Goal: Task Accomplishment & Management: Complete application form

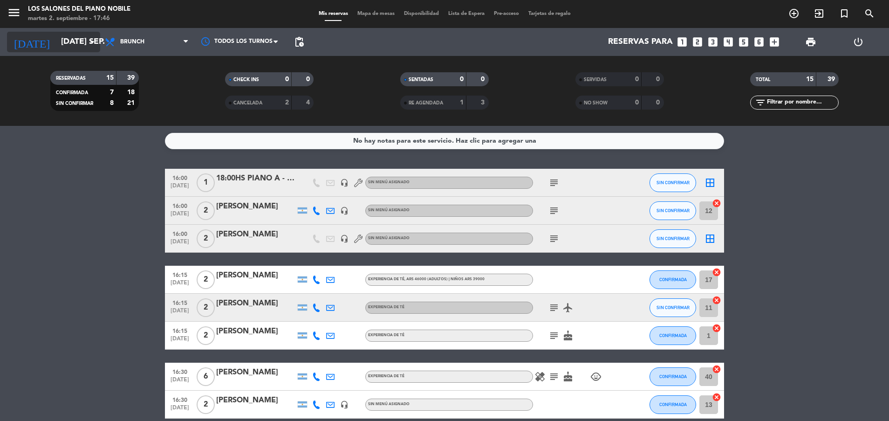
click at [59, 37] on input "[DATE] sep." at bounding box center [110, 42] width 108 height 19
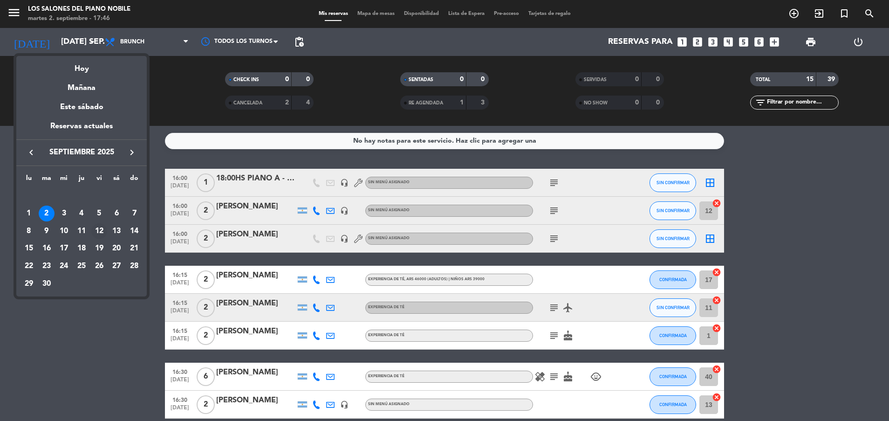
click at [101, 229] on div "12" at bounding box center [99, 231] width 16 height 16
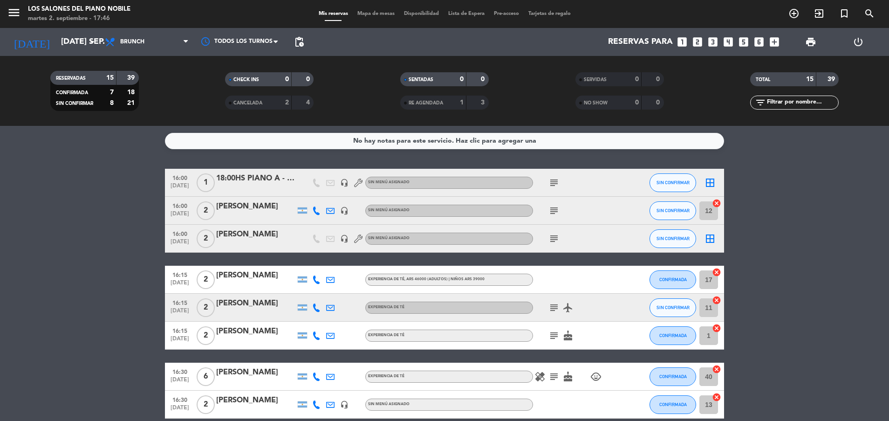
type input "vie. [DATE]"
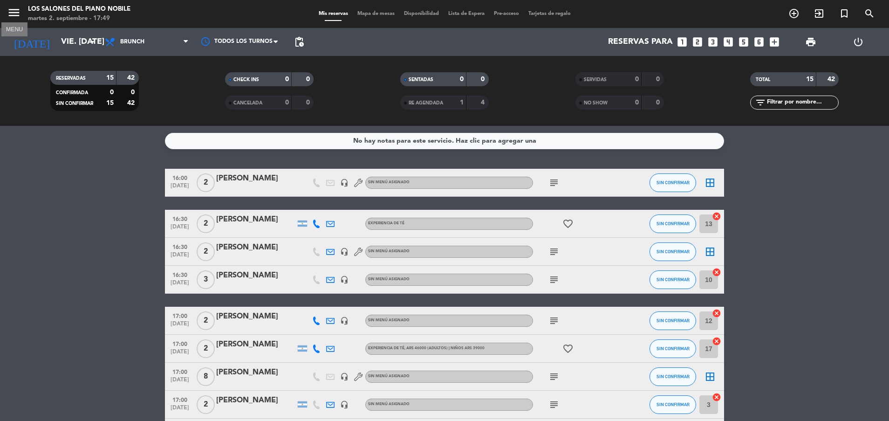
click at [16, 15] on icon "menu" at bounding box center [14, 13] width 14 height 14
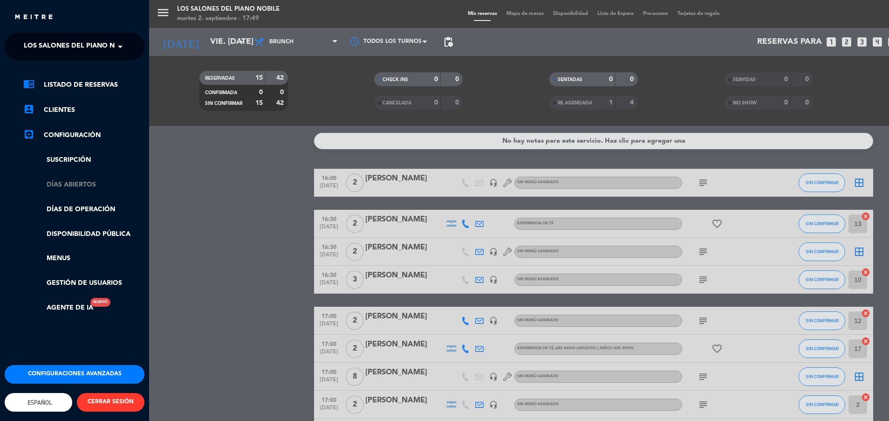
click at [64, 186] on link "Días abiertos" at bounding box center [83, 184] width 121 height 11
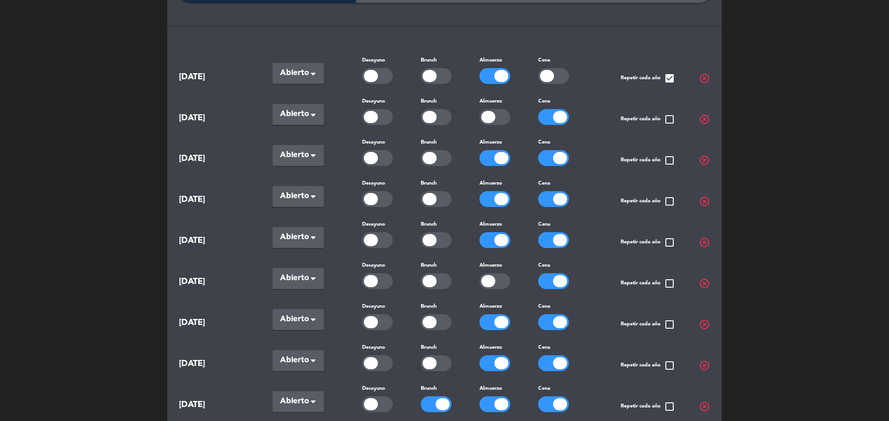
scroll to position [103, 0]
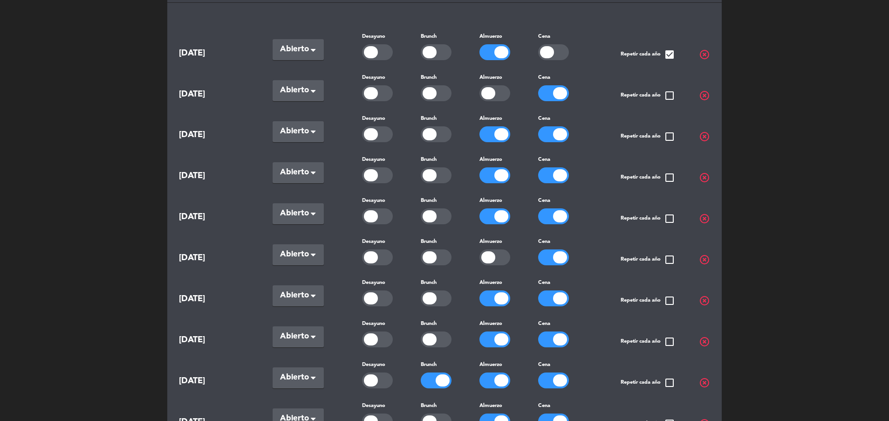
click at [438, 340] on div at bounding box center [436, 339] width 31 height 16
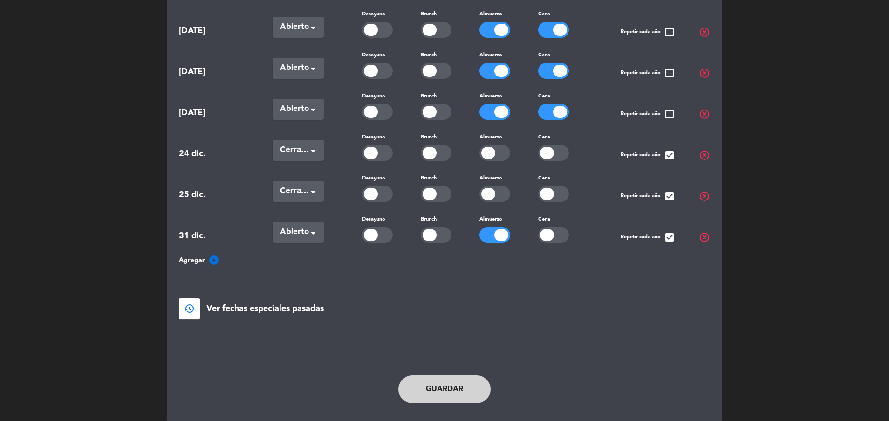
scroll to position [585, 0]
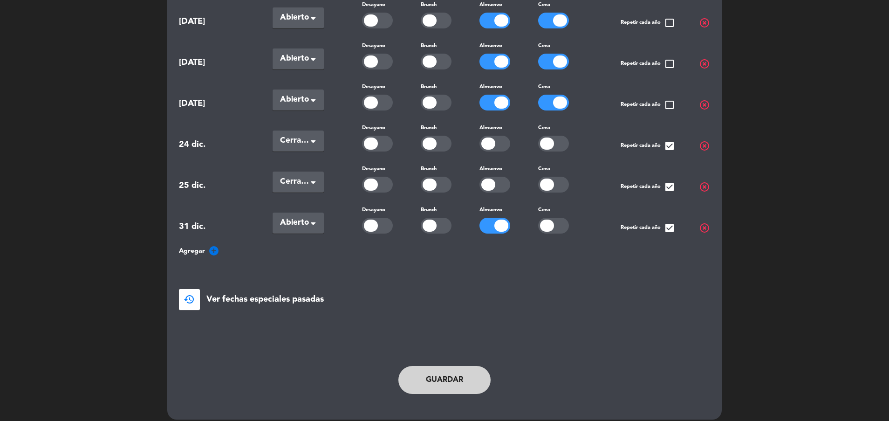
click at [437, 371] on button "Guardar" at bounding box center [445, 380] width 92 height 28
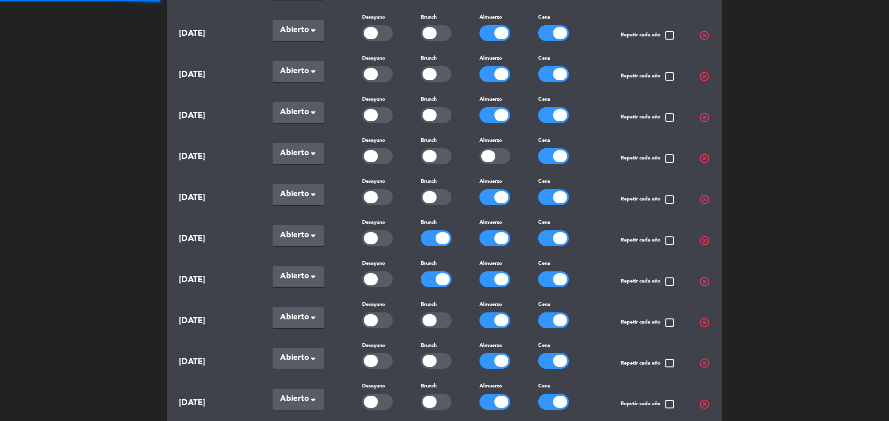
scroll to position [0, 0]
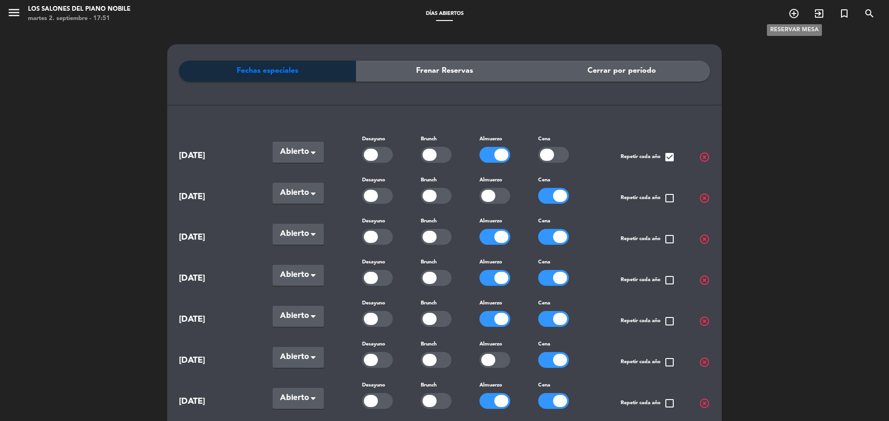
click at [799, 13] on icon "add_circle_outline" at bounding box center [794, 13] width 11 height 11
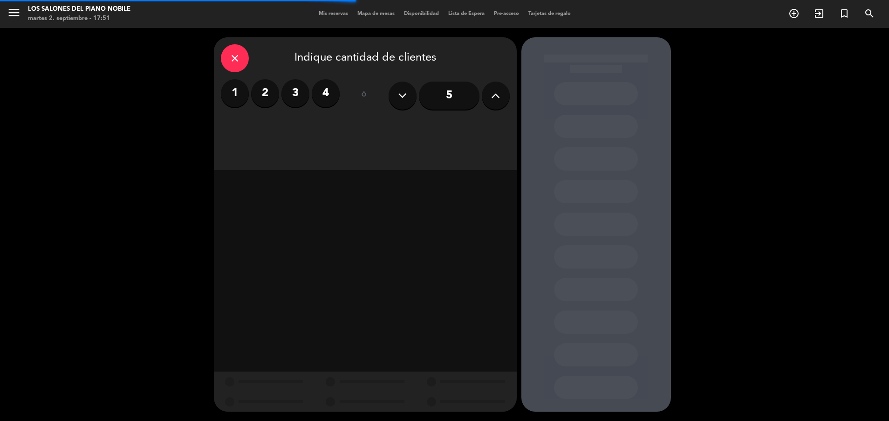
click at [238, 91] on label "1" at bounding box center [235, 93] width 28 height 28
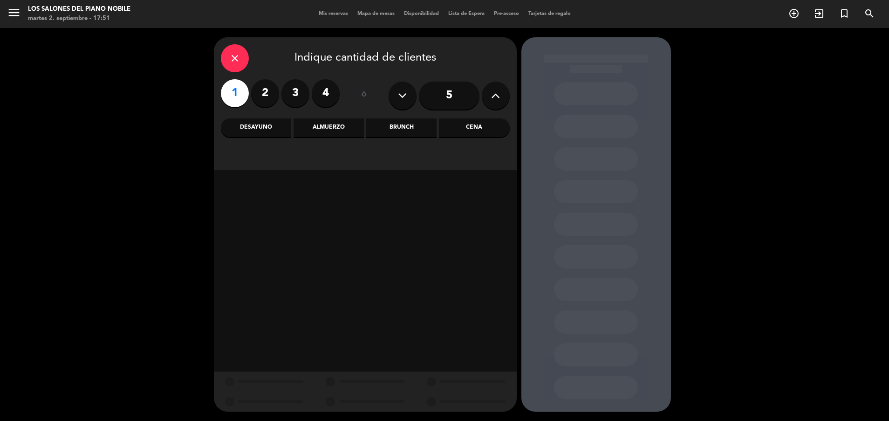
click at [406, 129] on div "Brunch" at bounding box center [401, 127] width 70 height 19
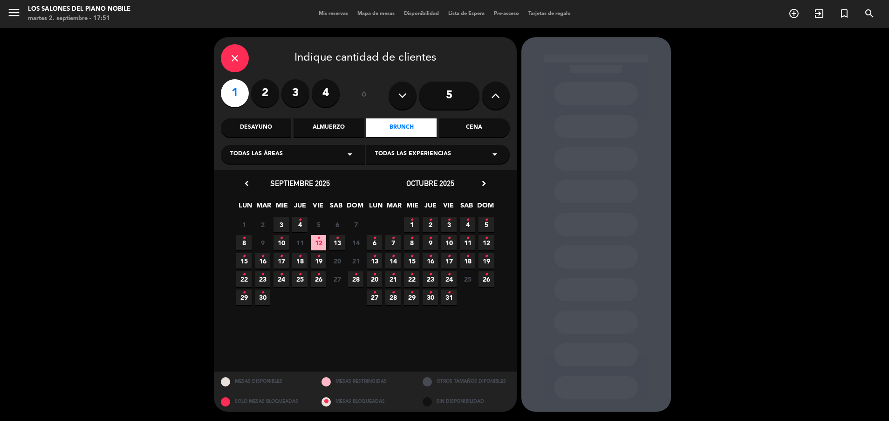
click at [322, 242] on span "12 •" at bounding box center [318, 242] width 15 height 15
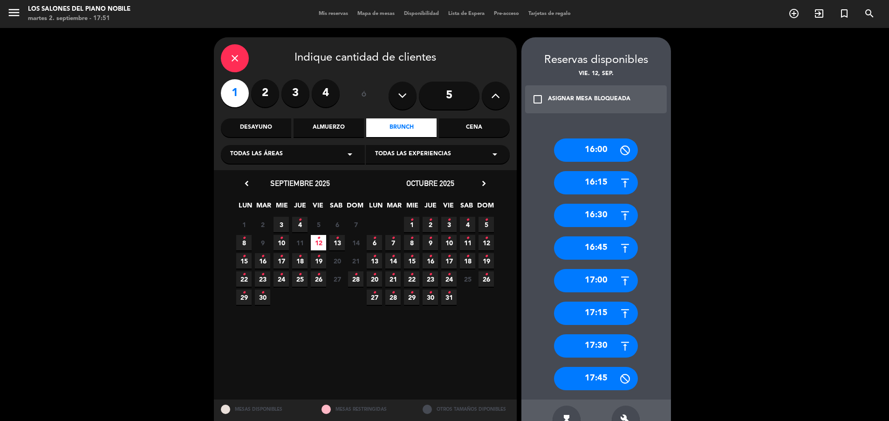
click at [571, 348] on div "17:30" at bounding box center [596, 345] width 84 height 23
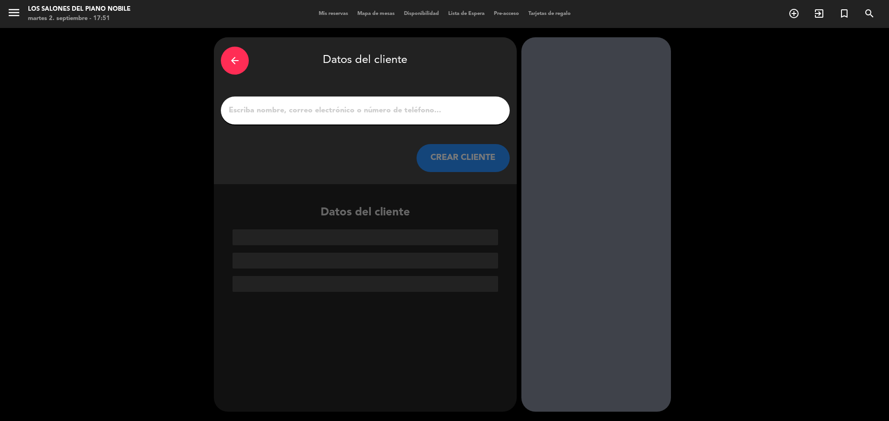
click at [313, 114] on input "1" at bounding box center [365, 110] width 275 height 13
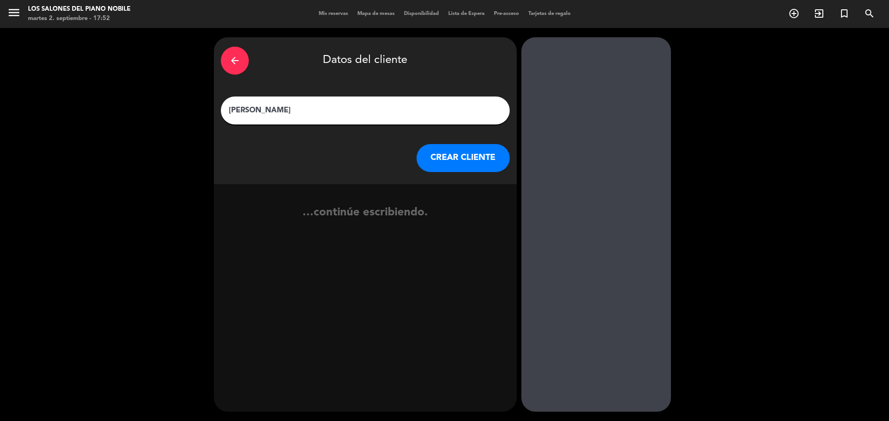
click at [320, 103] on div "[PERSON_NAME]" at bounding box center [365, 110] width 289 height 28
click at [229, 109] on input "[PERSON_NAME]" at bounding box center [365, 110] width 275 height 13
type input "OAK BAR [PERSON_NAME]"
click at [477, 158] on button "CREAR CLIENTE" at bounding box center [463, 158] width 93 height 28
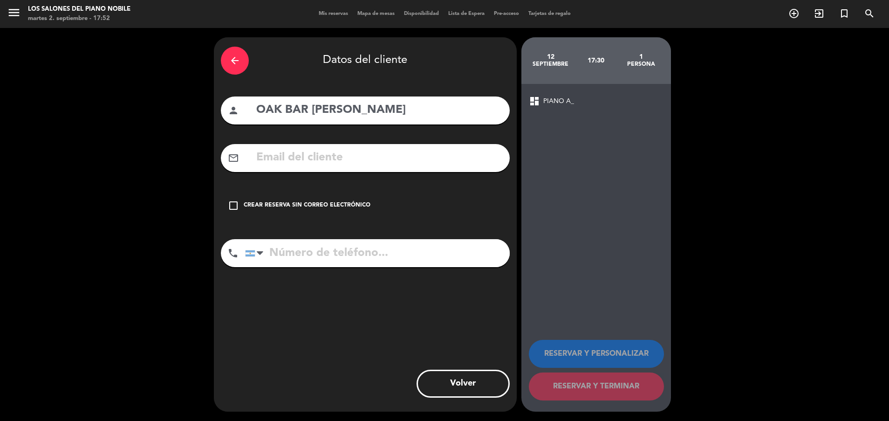
click at [345, 206] on div "Crear reserva sin correo electrónico" at bounding box center [307, 205] width 127 height 9
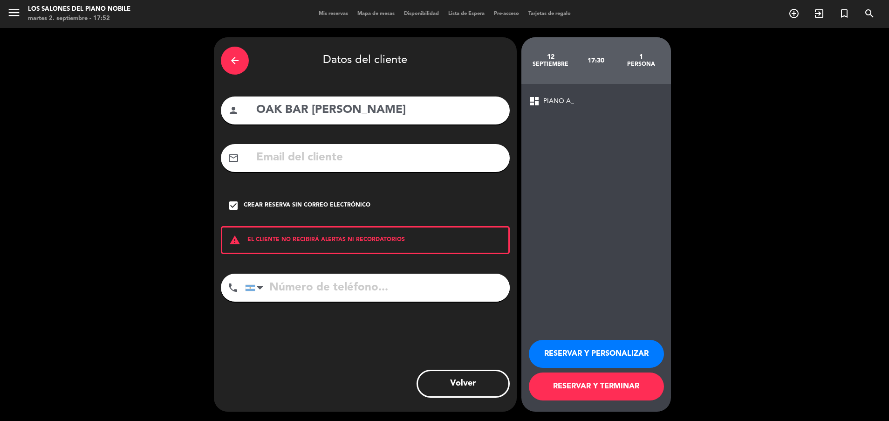
click at [580, 357] on button "RESERVAR Y PERSONALIZAR" at bounding box center [596, 354] width 135 height 28
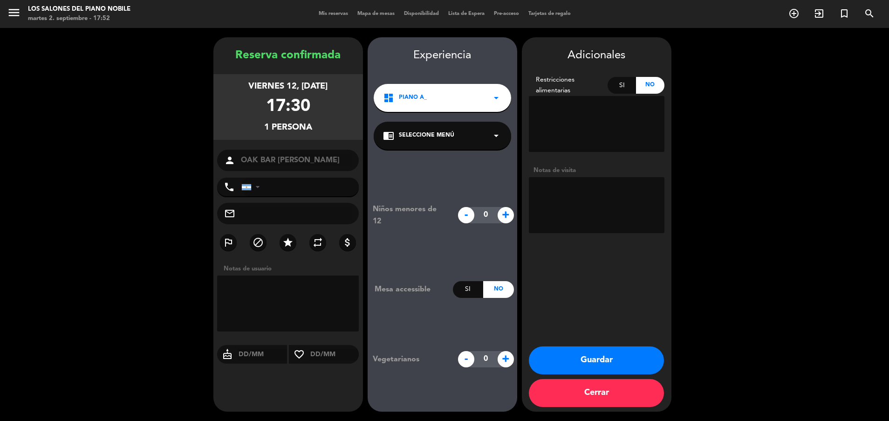
click at [576, 190] on textarea at bounding box center [597, 205] width 136 height 56
click at [603, 223] on textarea at bounding box center [597, 205] width 136 height 56
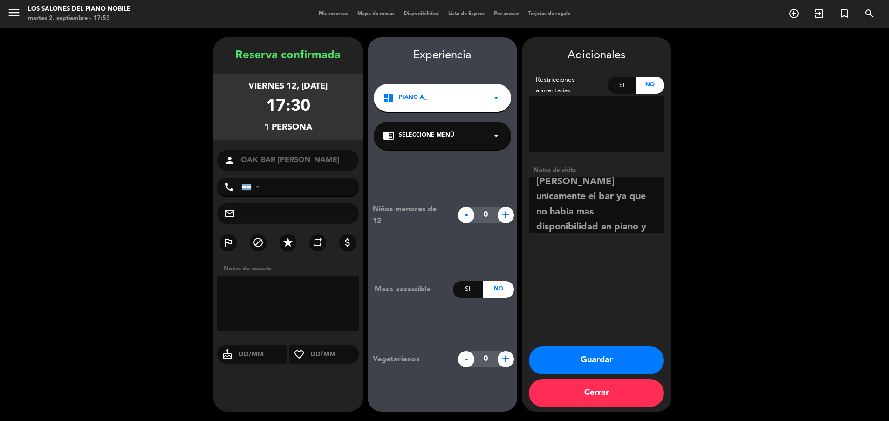
scroll to position [27, 0]
type textarea "Ahin Scape - [PERSON_NAME] unicamente el bar ya que no habia mas disponibilidad…"
click at [590, 349] on button "Guardar" at bounding box center [596, 360] width 135 height 28
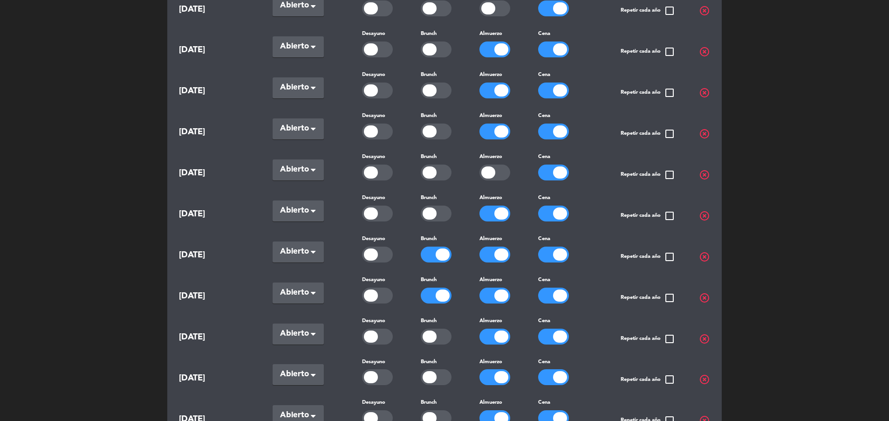
scroll to position [191, 0]
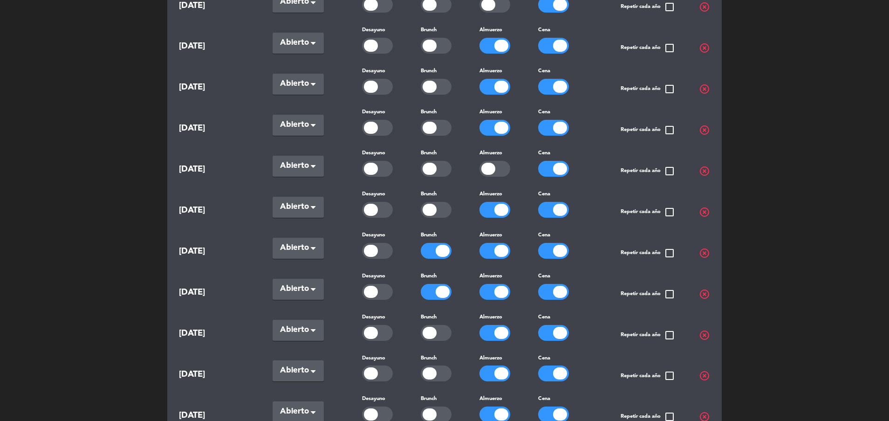
click at [500, 245] on div at bounding box center [502, 251] width 14 height 12
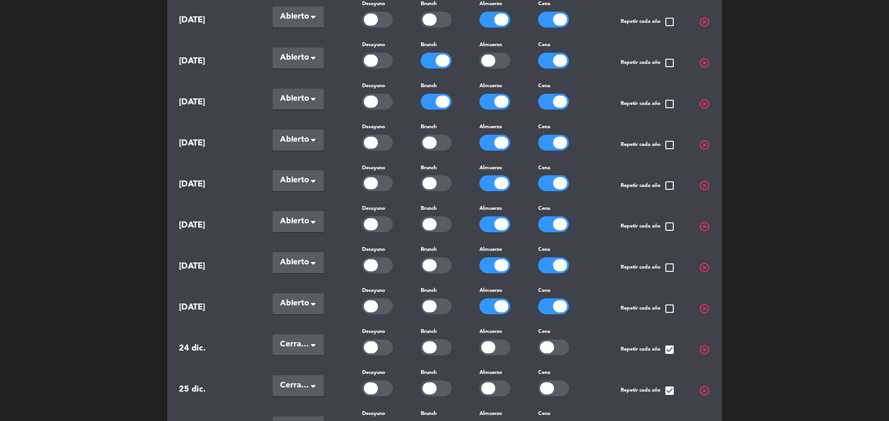
scroll to position [585, 0]
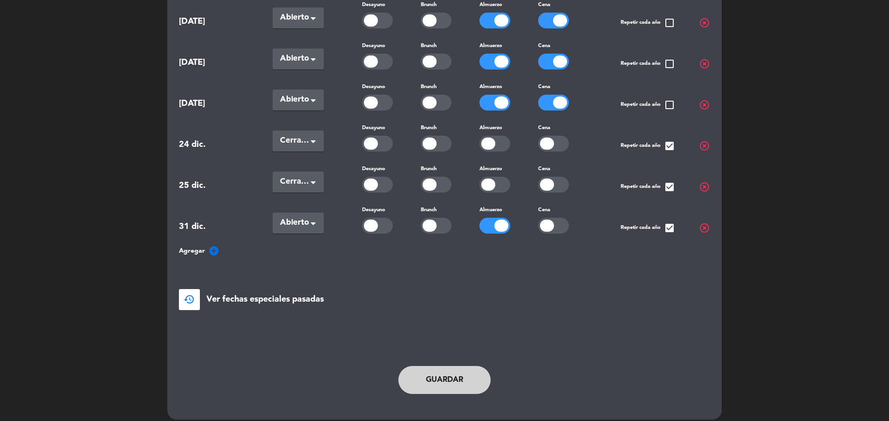
click at [426, 376] on button "Guardar" at bounding box center [445, 380] width 92 height 28
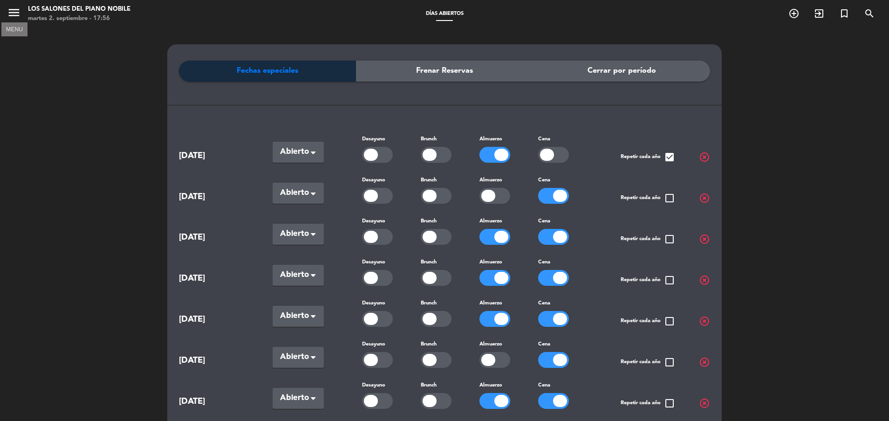
click at [12, 7] on icon "menu" at bounding box center [14, 13] width 14 height 14
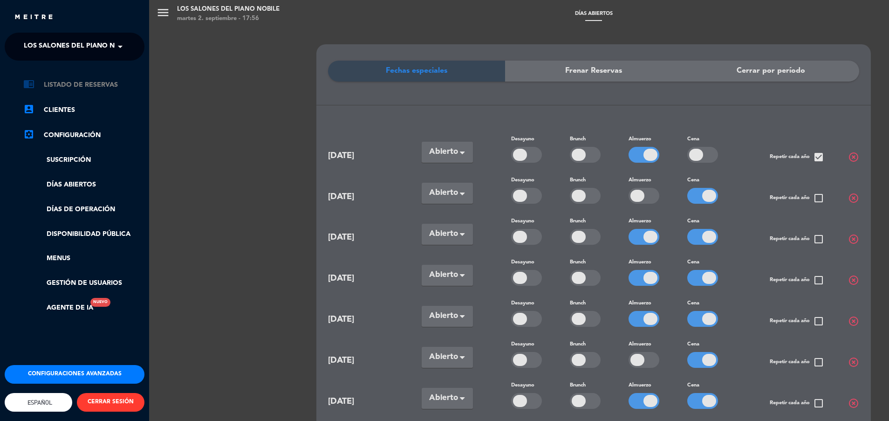
click at [69, 86] on link "chrome_reader_mode Listado de Reservas" at bounding box center [83, 84] width 121 height 11
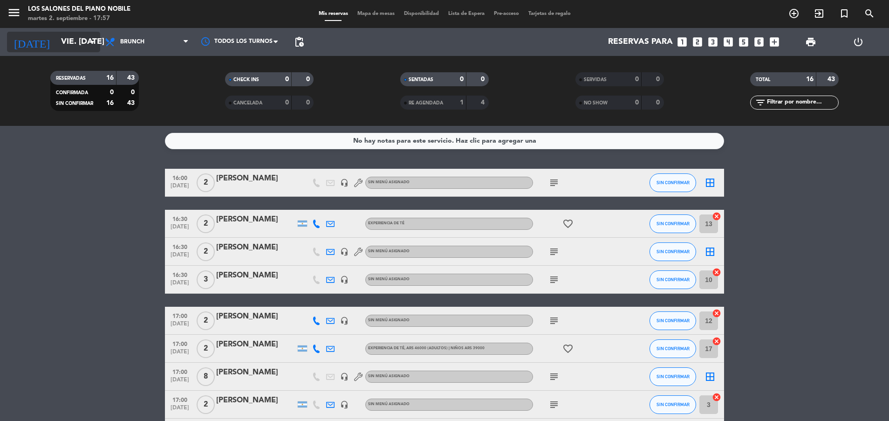
click at [56, 42] on input "vie. [DATE]" at bounding box center [110, 42] width 108 height 19
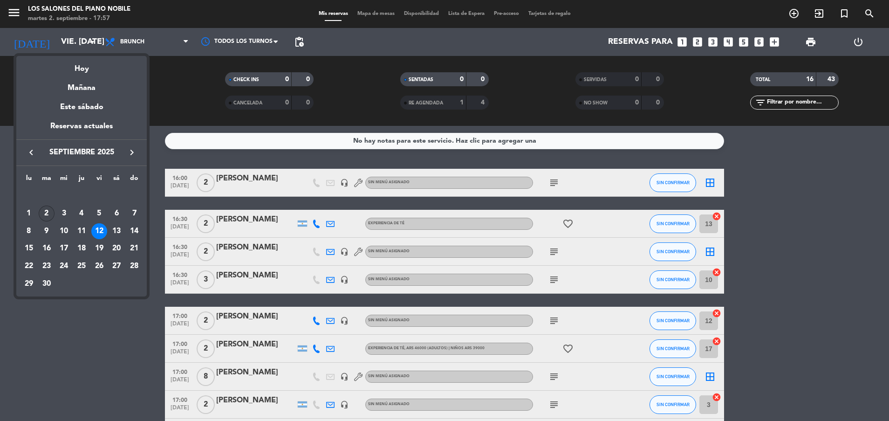
click at [45, 210] on div "2" at bounding box center [47, 214] width 16 height 16
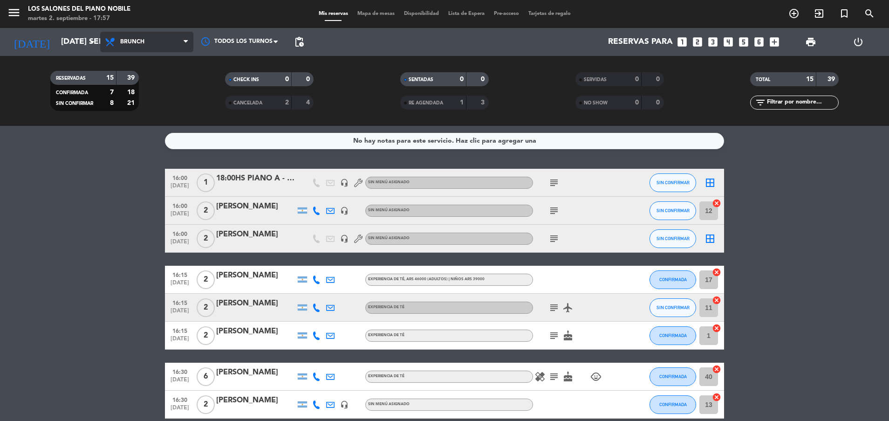
click at [153, 46] on span "Brunch" at bounding box center [146, 42] width 93 height 21
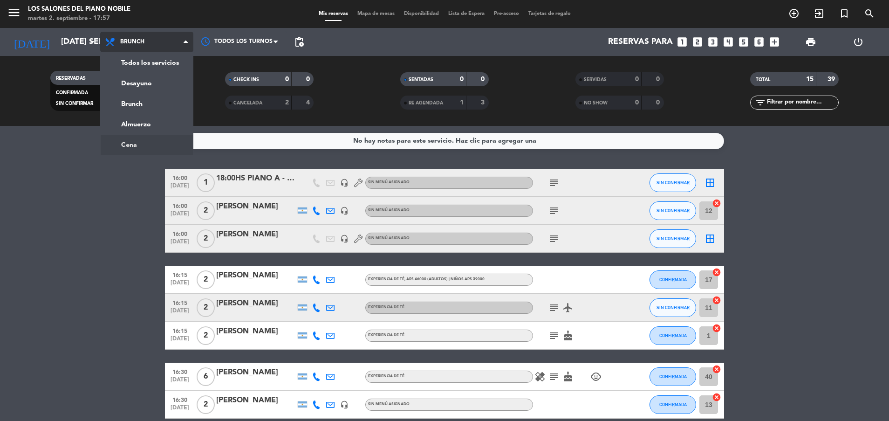
click at [147, 138] on ng-component "menu Los Salones del Piano [PERSON_NAME] martes 2. septiembre - 17:57 Mis reser…" at bounding box center [444, 210] width 889 height 421
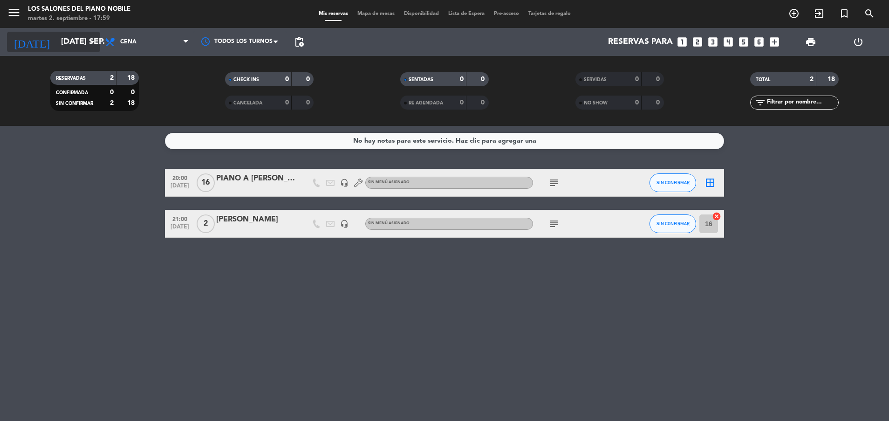
click at [66, 43] on input "[DATE] sep." at bounding box center [110, 42] width 108 height 19
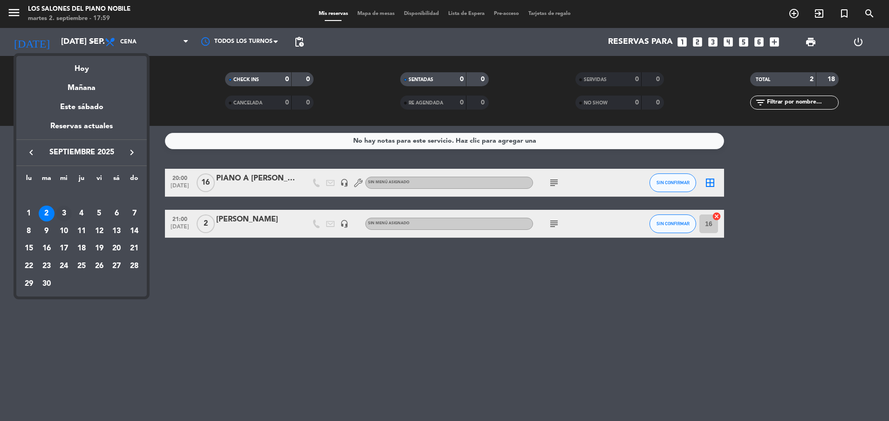
click at [65, 217] on div "3" at bounding box center [64, 214] width 16 height 16
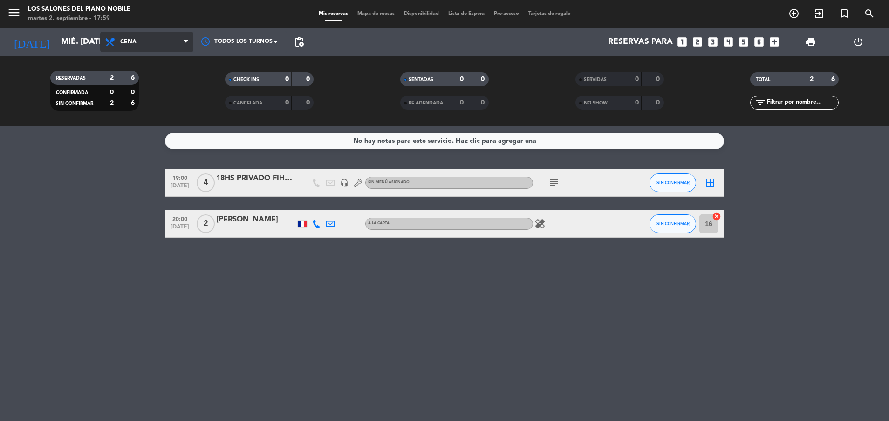
click at [146, 43] on span "Cena" at bounding box center [146, 42] width 93 height 21
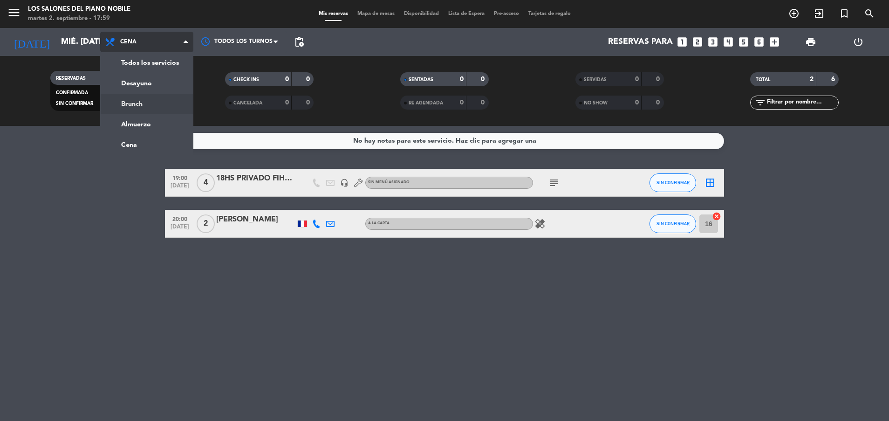
click at [154, 103] on div "menu Los Salones del Piano [PERSON_NAME] martes 2. septiembre - 17:59 Mis reser…" at bounding box center [444, 63] width 889 height 126
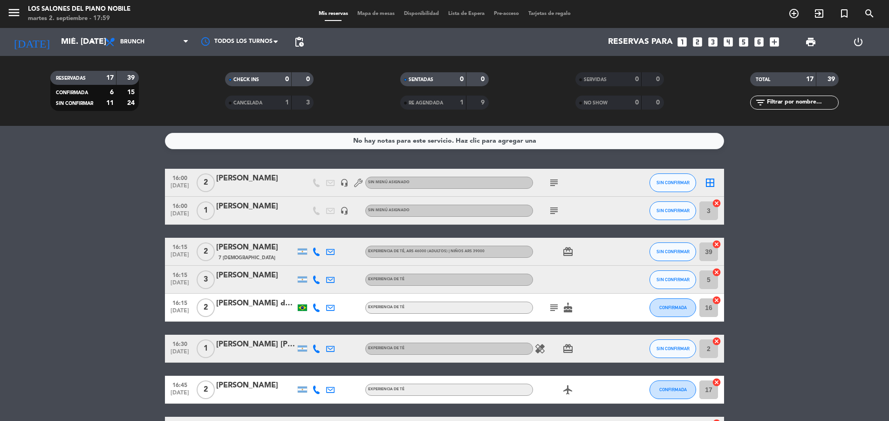
click at [553, 183] on icon "subject" at bounding box center [554, 182] width 11 height 11
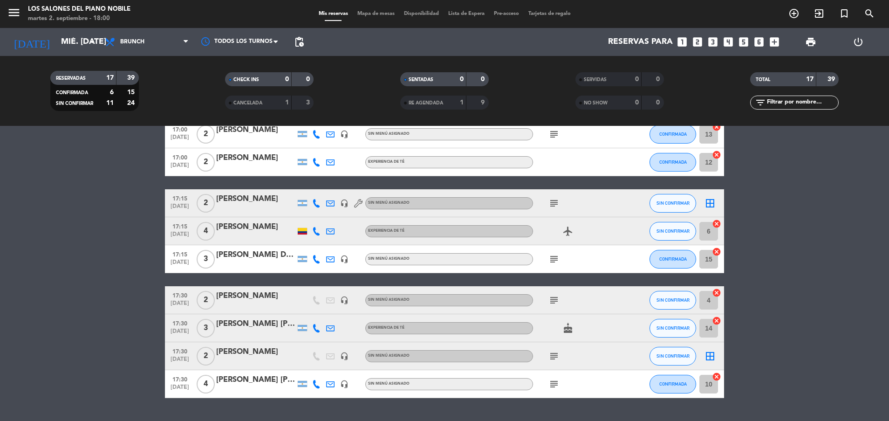
scroll to position [348, 0]
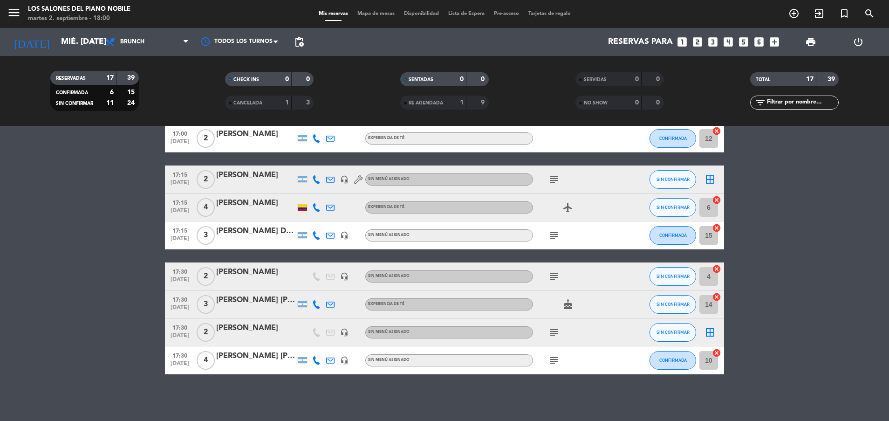
click at [556, 333] on icon "subject" at bounding box center [554, 332] width 11 height 11
click at [552, 364] on icon "subject" at bounding box center [554, 360] width 11 height 11
click at [553, 362] on icon "subject" at bounding box center [554, 360] width 11 height 11
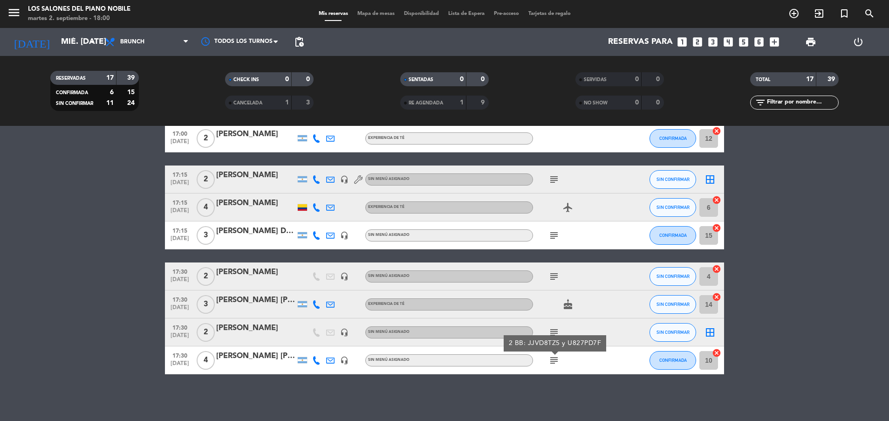
click at [553, 362] on icon "subject" at bounding box center [554, 360] width 11 height 11
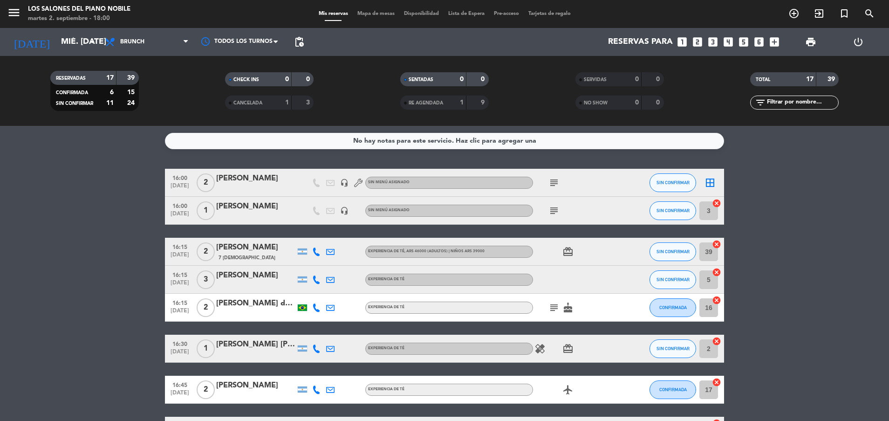
click at [556, 184] on icon "subject" at bounding box center [554, 182] width 11 height 11
click at [555, 210] on icon "subject" at bounding box center [554, 210] width 11 height 11
click at [552, 302] on icon "subject" at bounding box center [554, 307] width 11 height 11
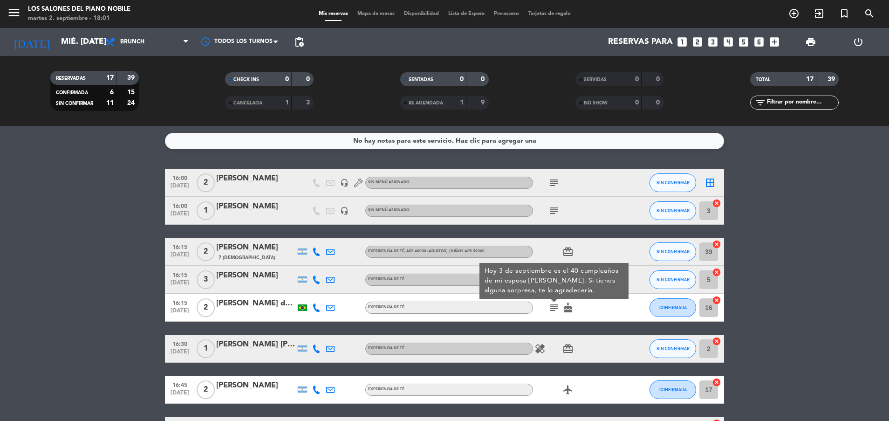
click at [554, 308] on icon "subject" at bounding box center [554, 307] width 11 height 11
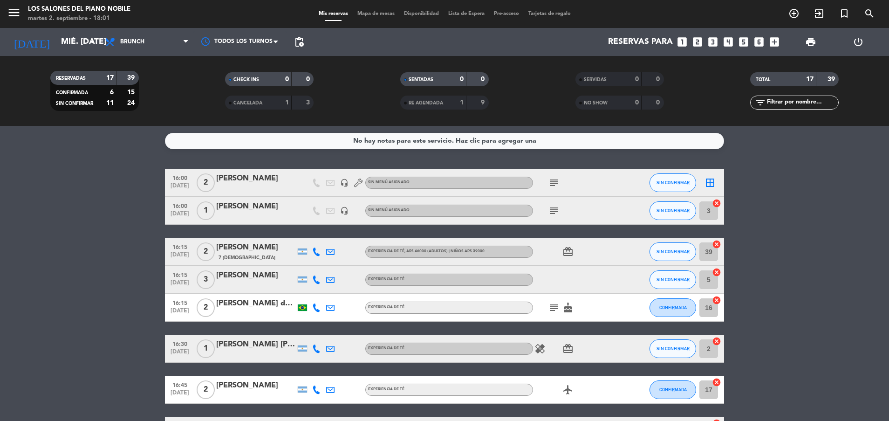
click at [542, 350] on icon "healing" at bounding box center [540, 348] width 11 height 11
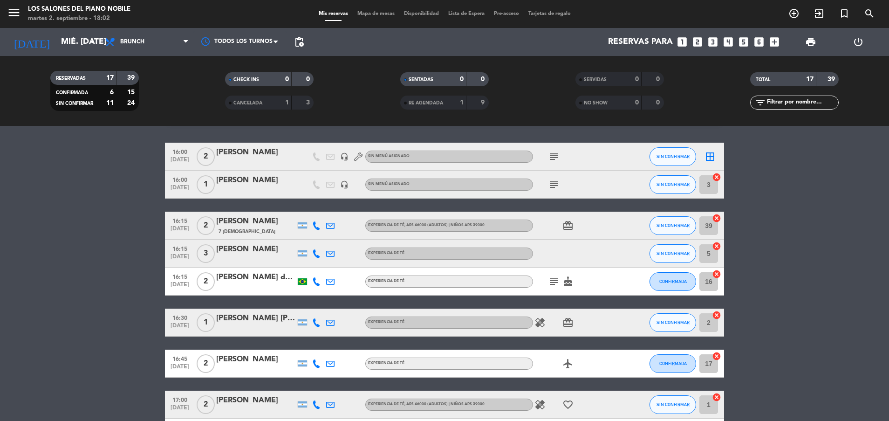
scroll to position [33, 0]
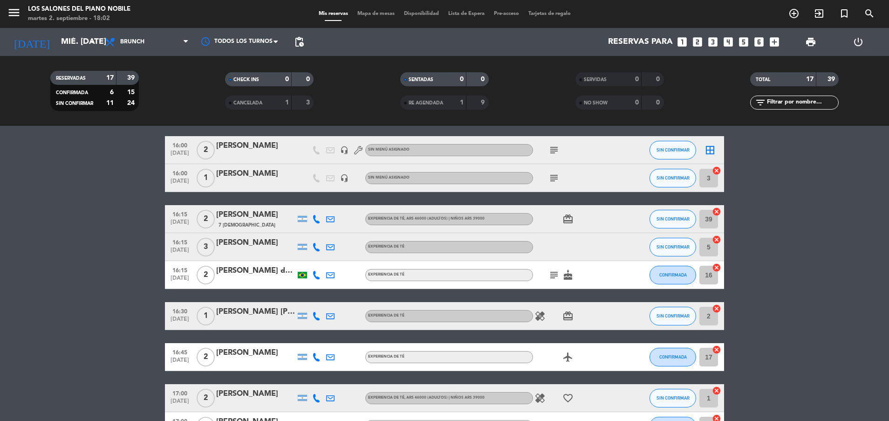
click at [554, 271] on icon "subject" at bounding box center [554, 274] width 11 height 11
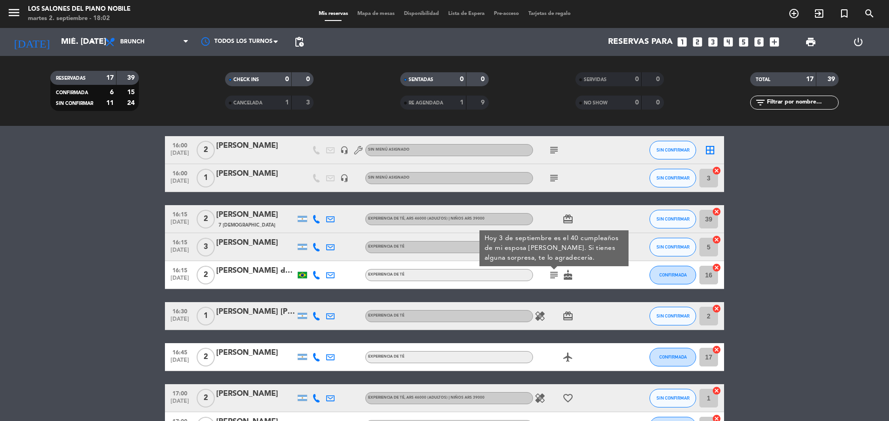
click at [554, 271] on icon "subject" at bounding box center [554, 274] width 11 height 11
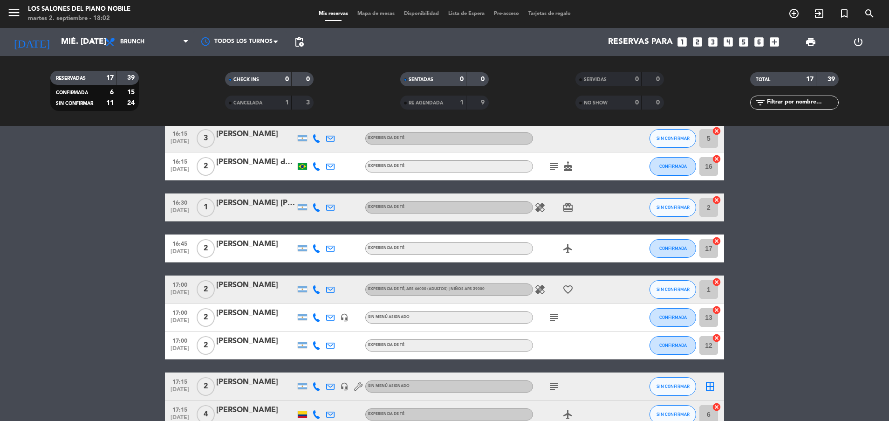
scroll to position [154, 0]
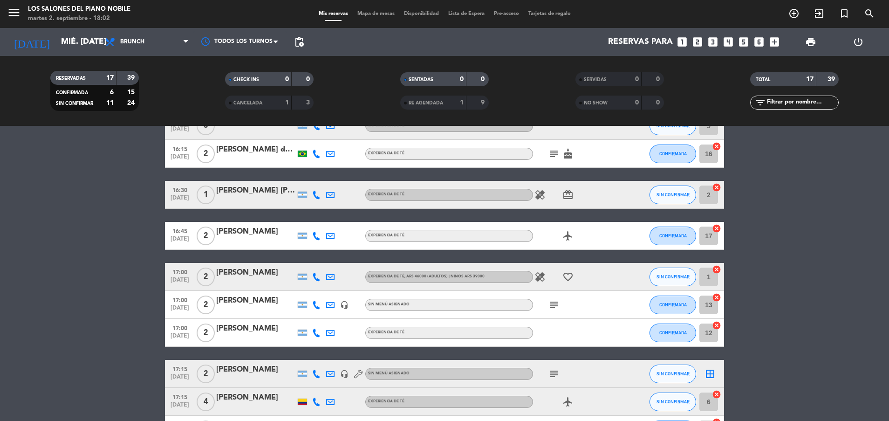
click at [542, 196] on icon "healing" at bounding box center [540, 194] width 11 height 11
click at [539, 273] on icon "healing" at bounding box center [540, 276] width 11 height 11
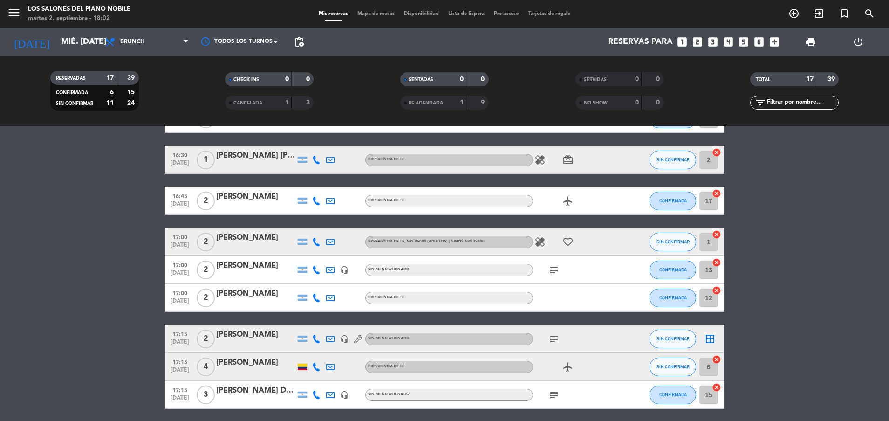
scroll to position [200, 0]
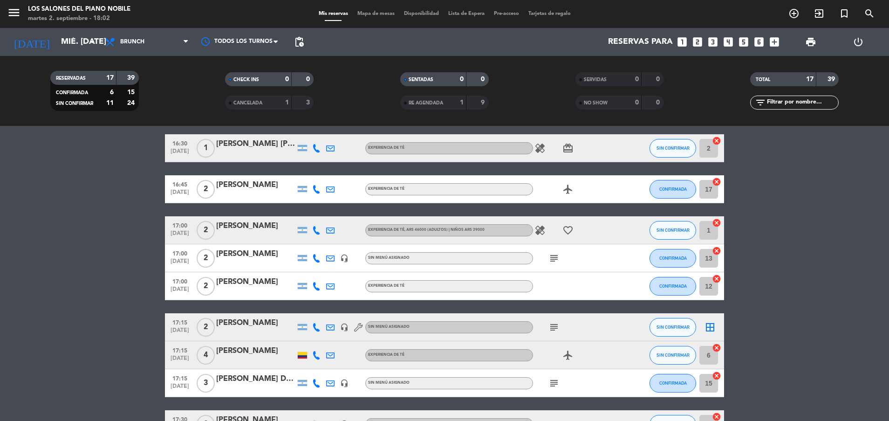
click at [552, 258] on icon "subject" at bounding box center [554, 258] width 11 height 11
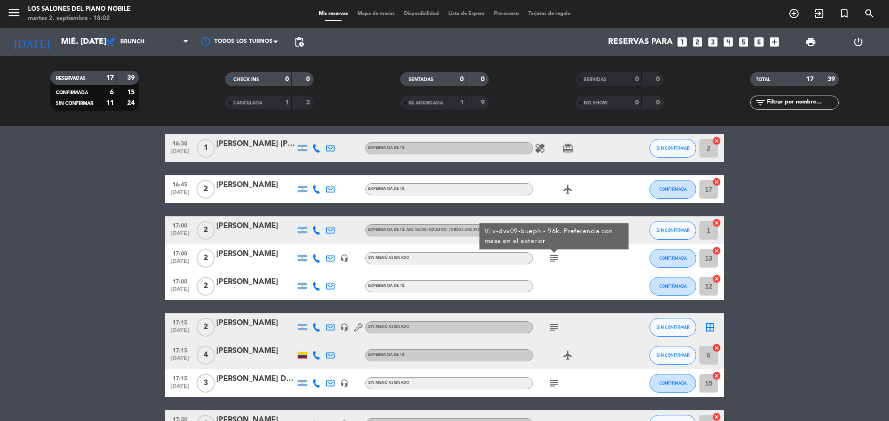
click at [552, 258] on icon "subject" at bounding box center [554, 258] width 11 height 11
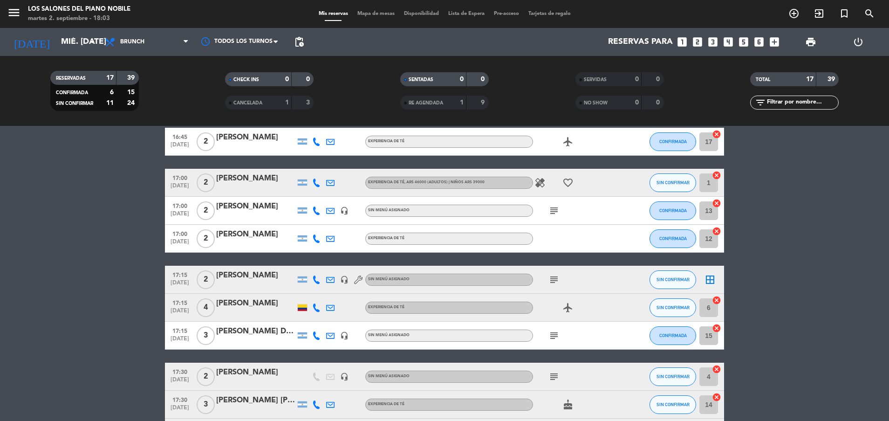
scroll to position [261, 0]
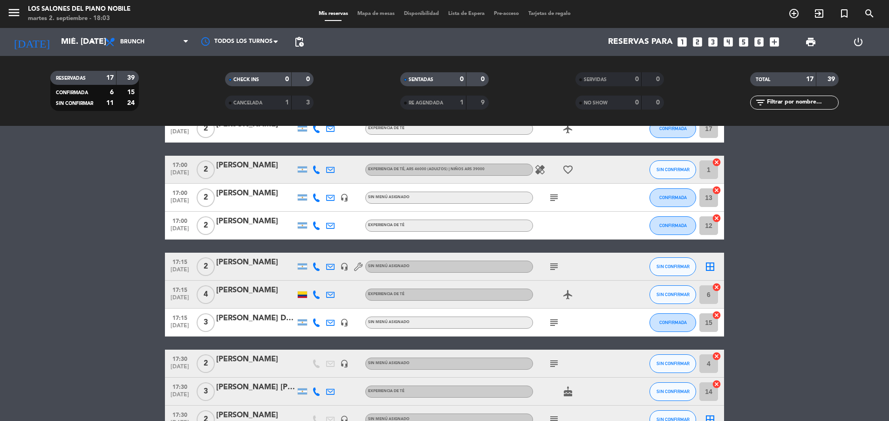
click at [555, 269] on icon "subject" at bounding box center [554, 266] width 11 height 11
click at [555, 326] on icon "subject" at bounding box center [554, 322] width 11 height 11
click at [63, 39] on input "mié. [DATE]" at bounding box center [110, 42] width 108 height 19
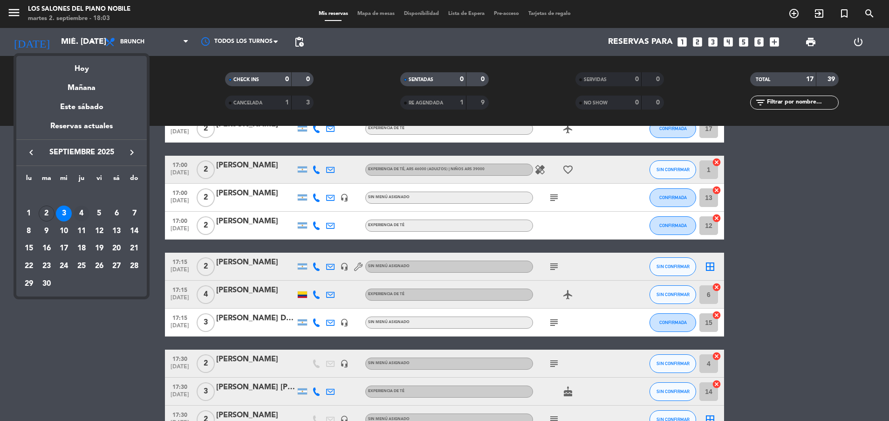
click at [81, 212] on div "4" at bounding box center [82, 214] width 16 height 16
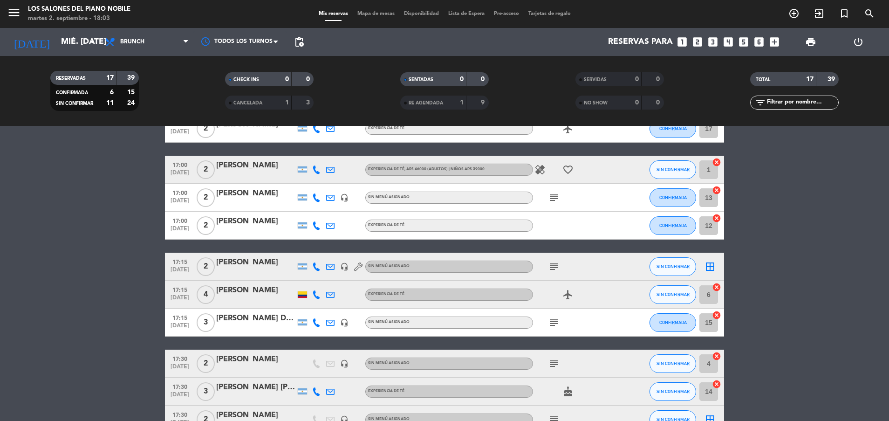
type input "[DEMOGRAPHIC_DATA] [DATE]"
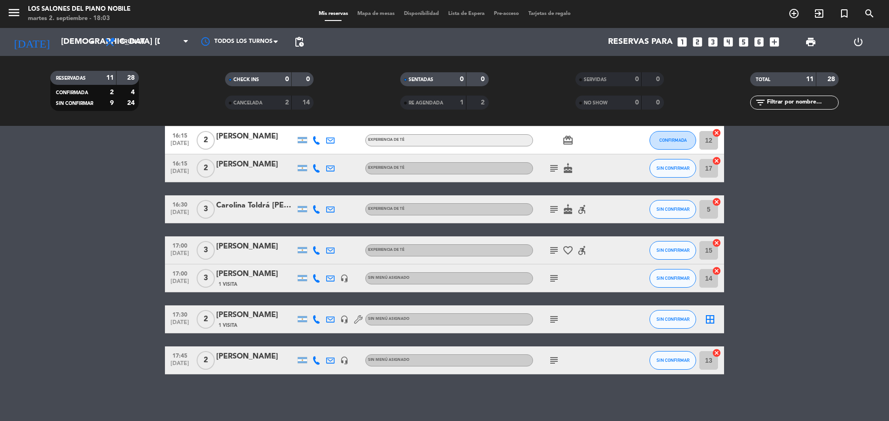
scroll to position [0, 0]
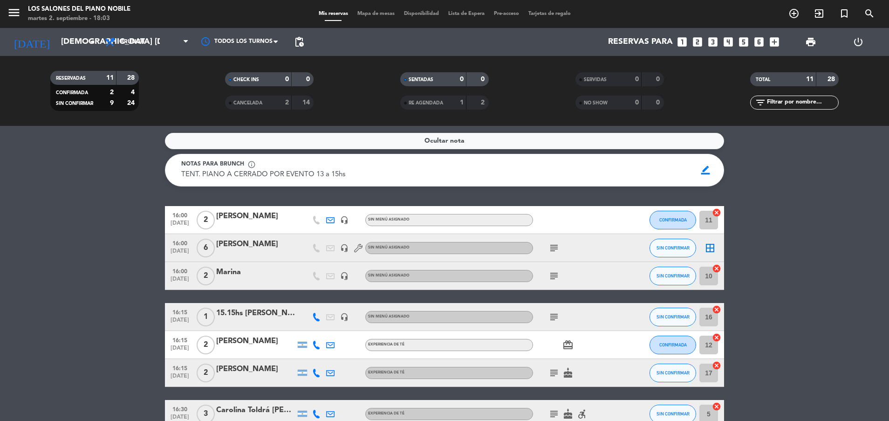
click at [556, 246] on icon "subject" at bounding box center [554, 247] width 11 height 11
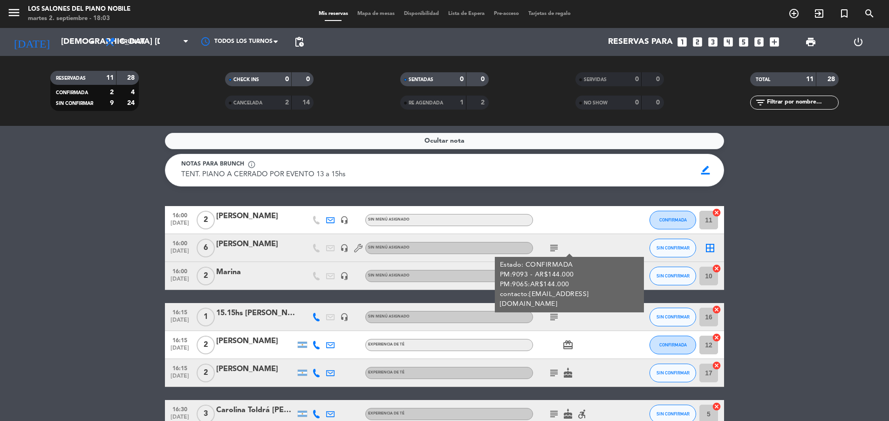
click at [556, 246] on icon "subject" at bounding box center [554, 247] width 11 height 11
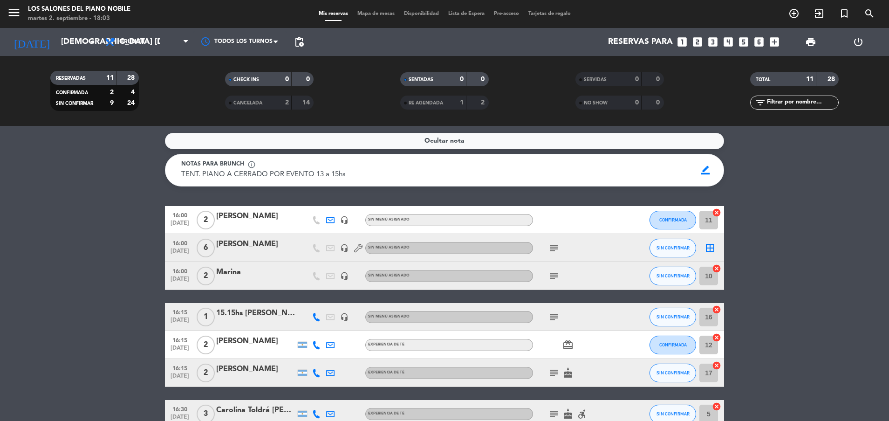
click at [557, 275] on icon "subject" at bounding box center [554, 275] width 11 height 11
click at [556, 244] on icon "subject" at bounding box center [554, 247] width 11 height 11
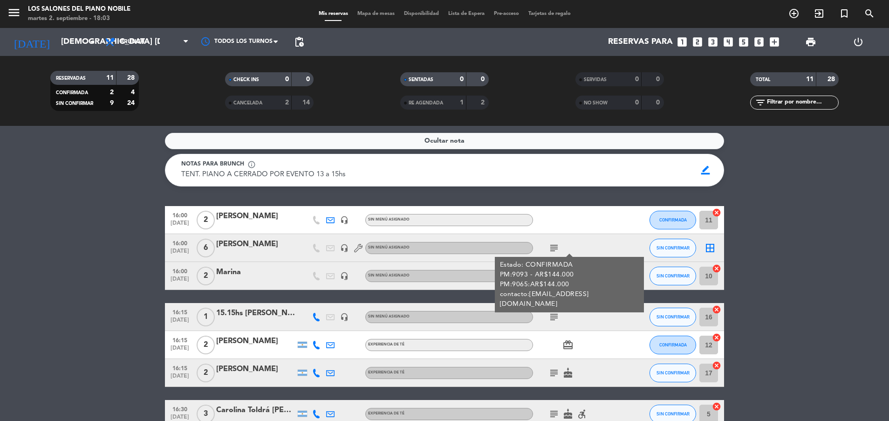
click at [556, 244] on icon "subject" at bounding box center [554, 247] width 11 height 11
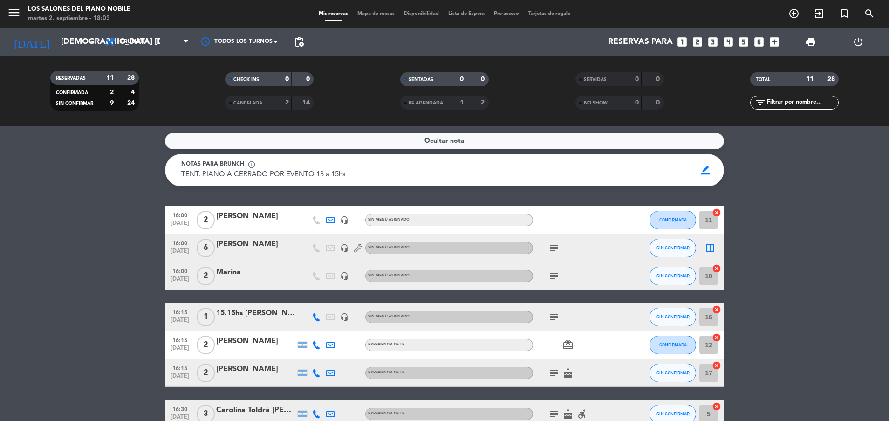
click at [554, 278] on icon "subject" at bounding box center [554, 275] width 11 height 11
click at [553, 279] on icon "subject" at bounding box center [554, 275] width 11 height 11
click at [555, 320] on icon "subject" at bounding box center [554, 316] width 11 height 11
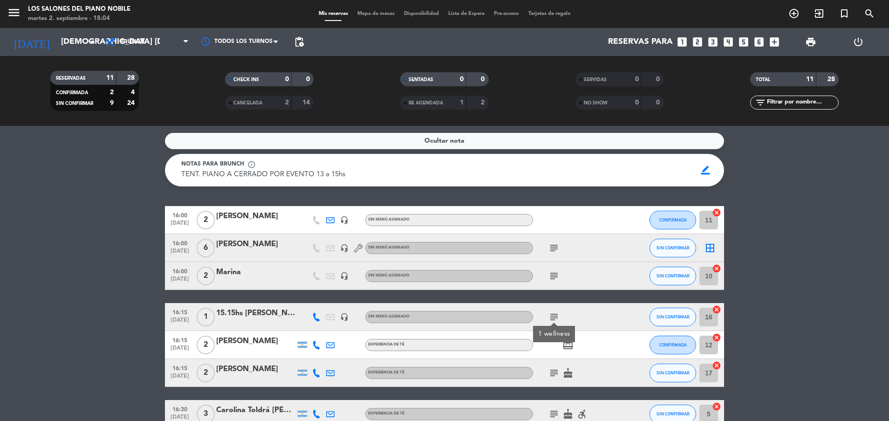
click at [555, 320] on icon "subject" at bounding box center [554, 316] width 11 height 11
click at [553, 373] on icon "subject" at bounding box center [554, 372] width 11 height 11
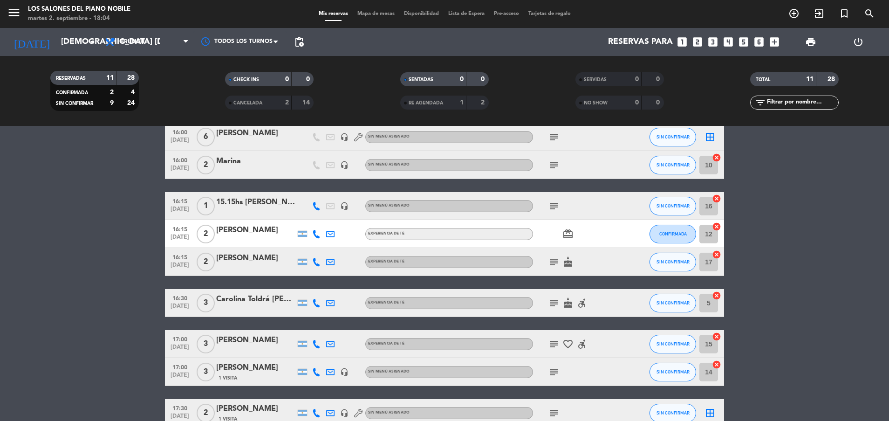
scroll to position [112, 0]
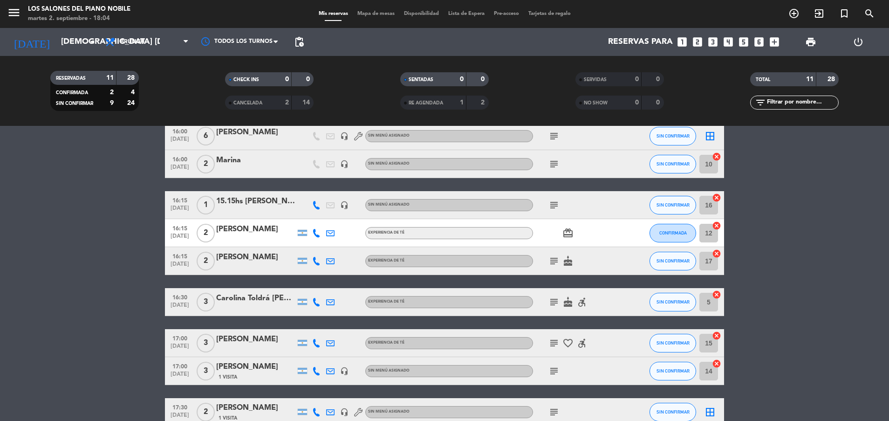
click at [555, 304] on icon "subject" at bounding box center [554, 301] width 11 height 11
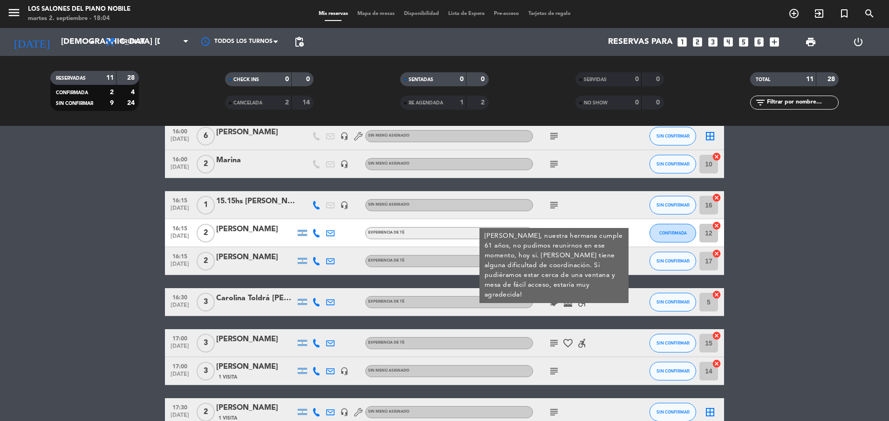
click at [555, 303] on icon "subject" at bounding box center [554, 301] width 11 height 11
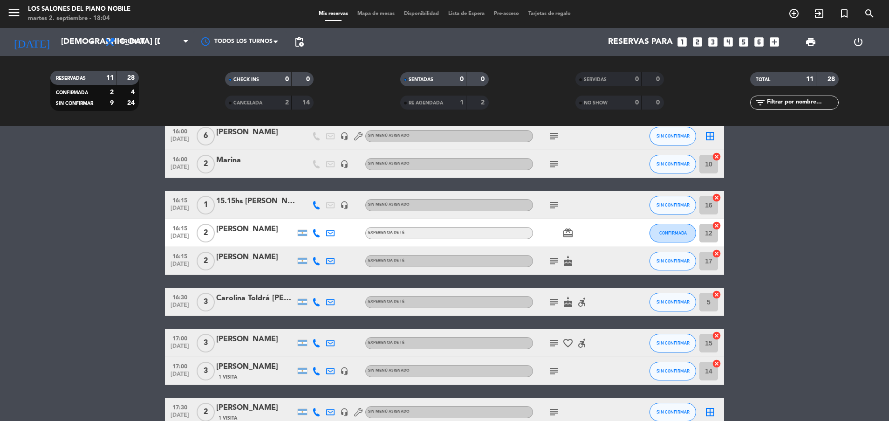
click at [556, 340] on icon "subject" at bounding box center [554, 342] width 11 height 11
click at [555, 371] on icon "subject" at bounding box center [554, 370] width 11 height 11
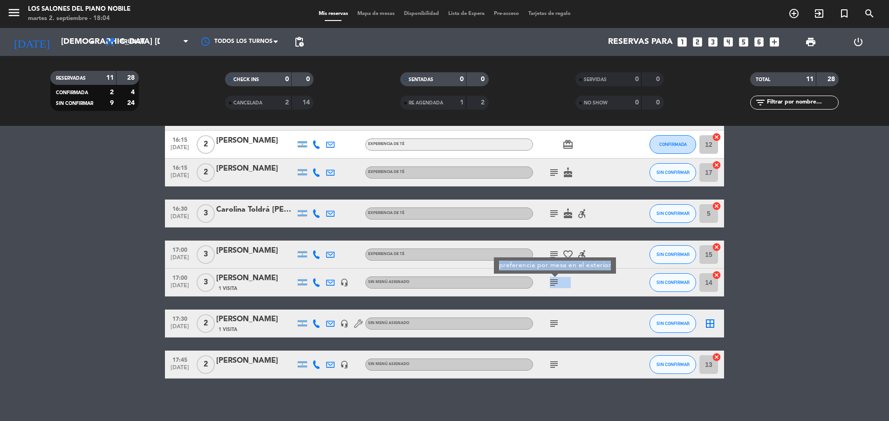
scroll to position [205, 0]
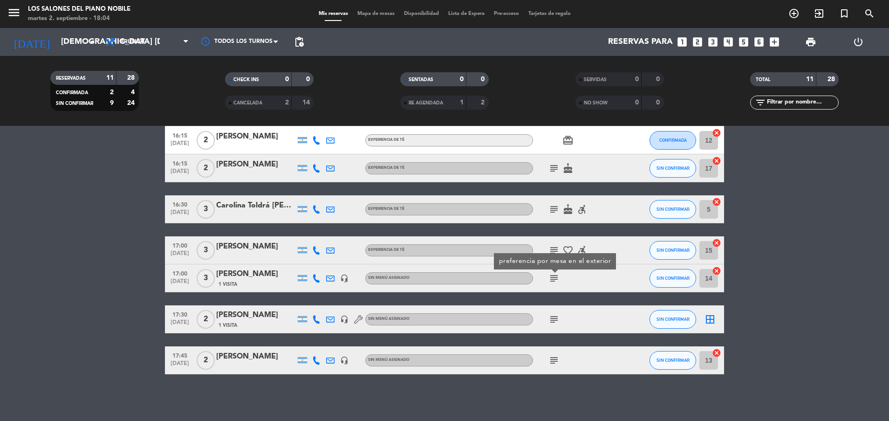
click at [555, 319] on icon "subject" at bounding box center [554, 319] width 11 height 11
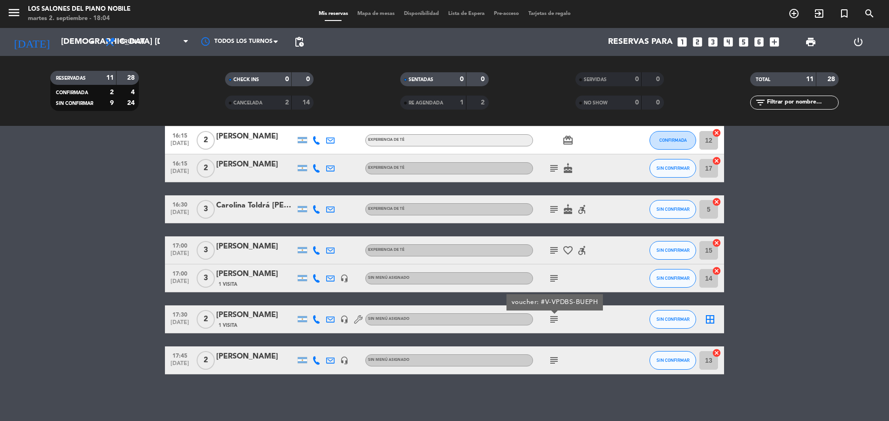
click at [555, 319] on icon "subject" at bounding box center [554, 319] width 11 height 11
click at [555, 360] on icon "subject" at bounding box center [554, 360] width 11 height 11
click at [555, 359] on icon "subject" at bounding box center [554, 360] width 11 height 11
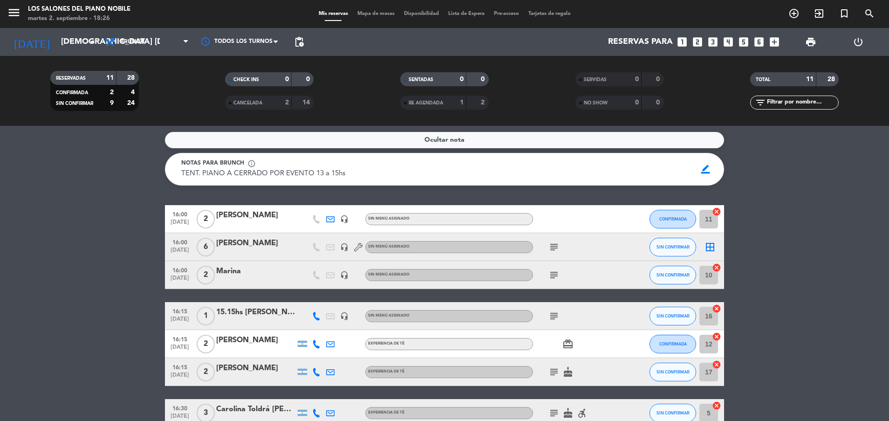
scroll to position [0, 0]
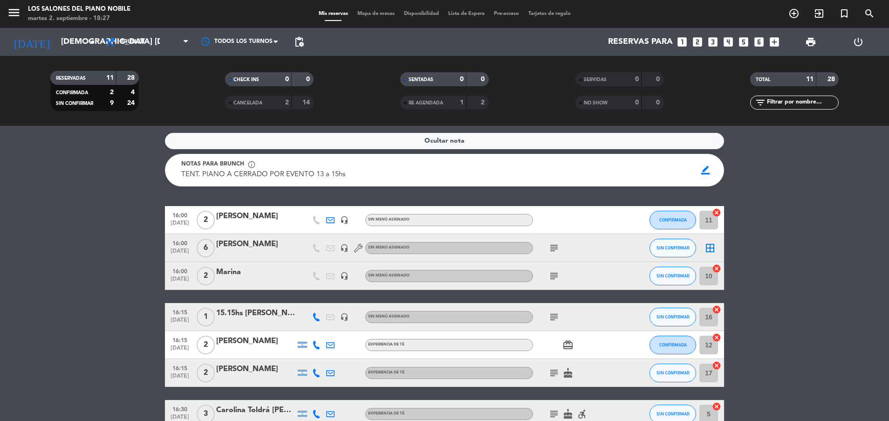
click at [696, 41] on icon "looks_two" at bounding box center [698, 42] width 12 height 12
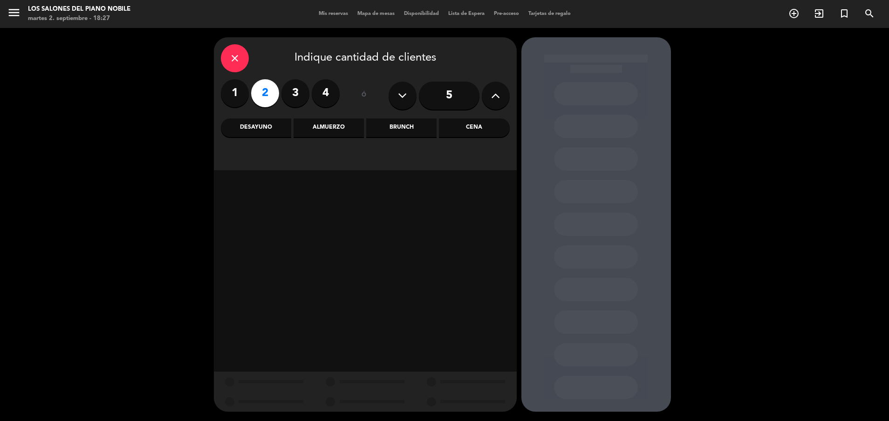
click at [399, 124] on div "Brunch" at bounding box center [401, 127] width 70 height 19
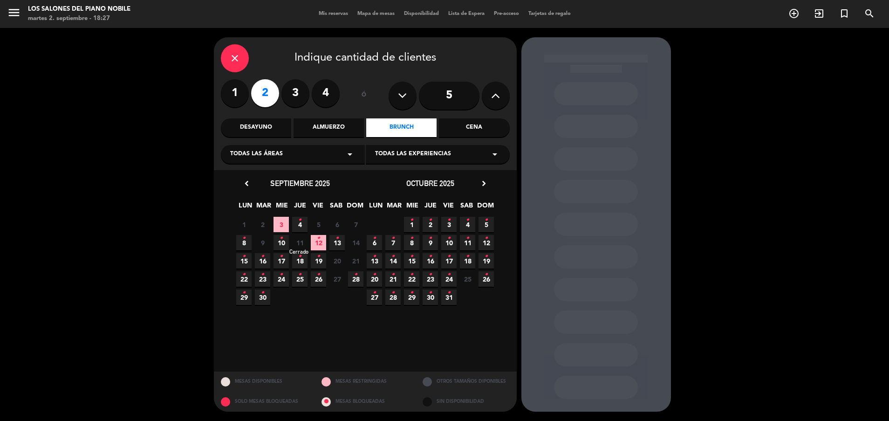
click at [300, 240] on span "11" at bounding box center [299, 242] width 15 height 15
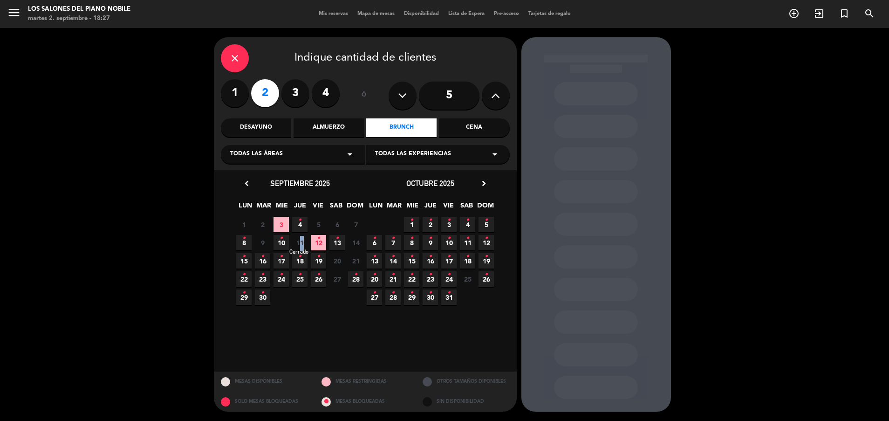
click at [300, 240] on span "11" at bounding box center [299, 242] width 15 height 15
drag, startPoint x: 300, startPoint y: 240, endPoint x: 300, endPoint y: 218, distance: 21.4
click at [300, 218] on icon "•" at bounding box center [299, 220] width 3 height 15
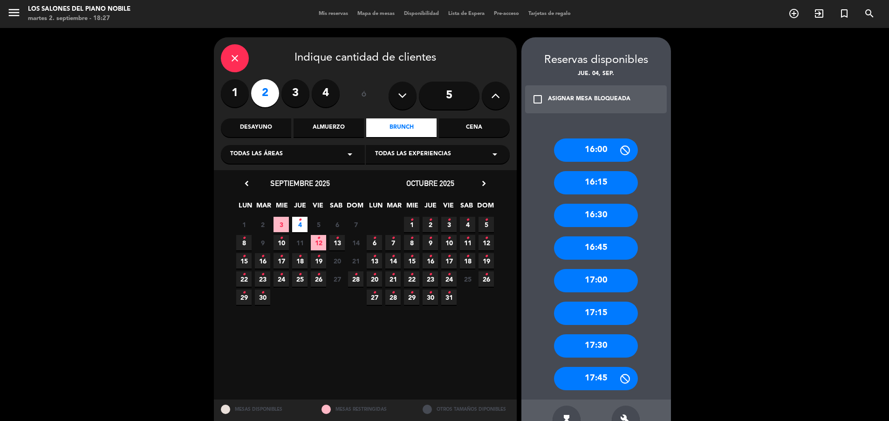
click at [594, 146] on div "16:00" at bounding box center [596, 149] width 84 height 23
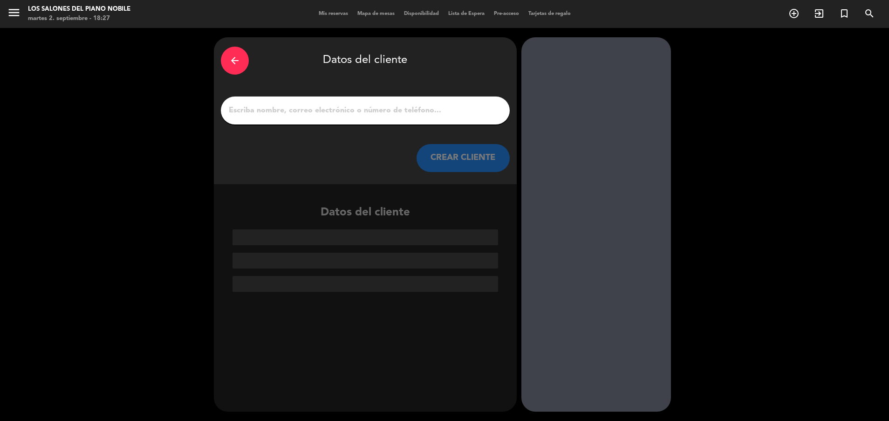
click at [405, 110] on input "1" at bounding box center [365, 110] width 275 height 13
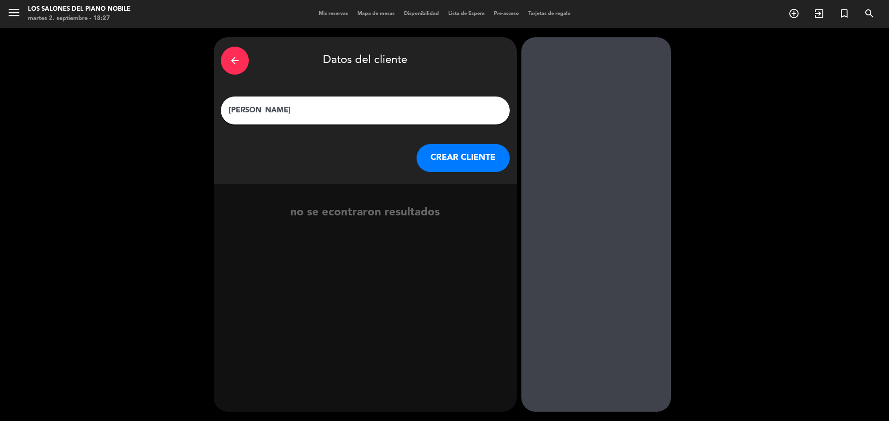
type input "[PERSON_NAME]"
click at [462, 145] on button "CREAR CLIENTE" at bounding box center [463, 158] width 93 height 28
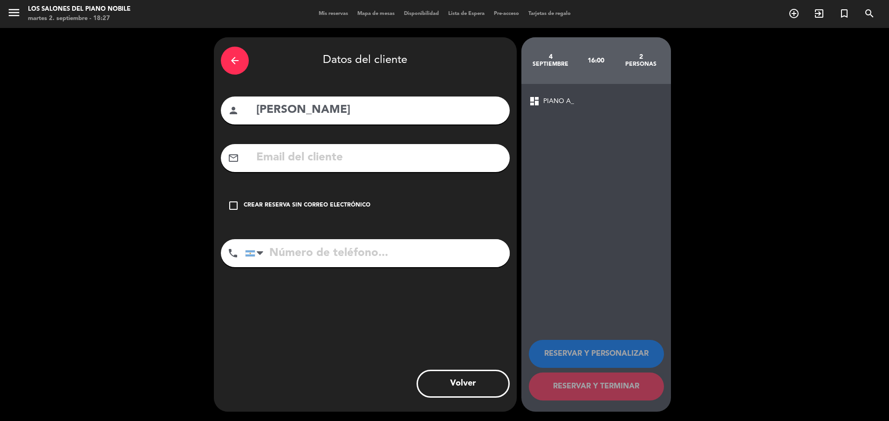
click at [354, 200] on div "check_box_outline_blank Crear reserva sin correo electrónico" at bounding box center [365, 206] width 289 height 28
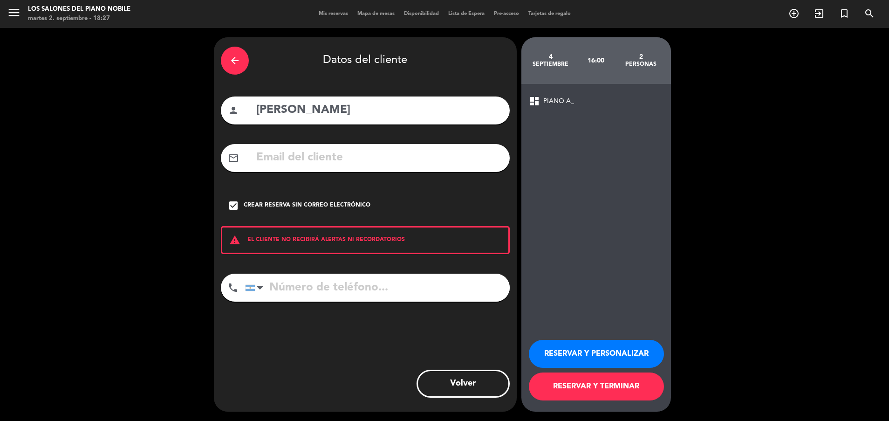
click at [578, 349] on button "RESERVAR Y PERSONALIZAR" at bounding box center [596, 354] width 135 height 28
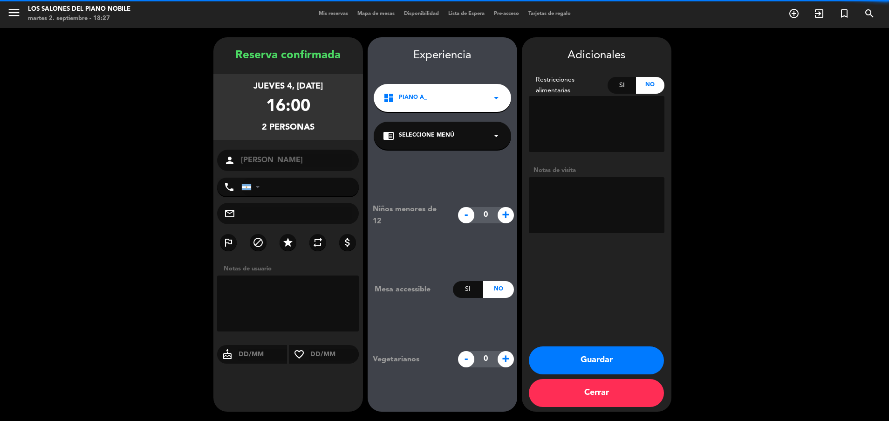
click at [573, 196] on textarea at bounding box center [597, 205] width 136 height 56
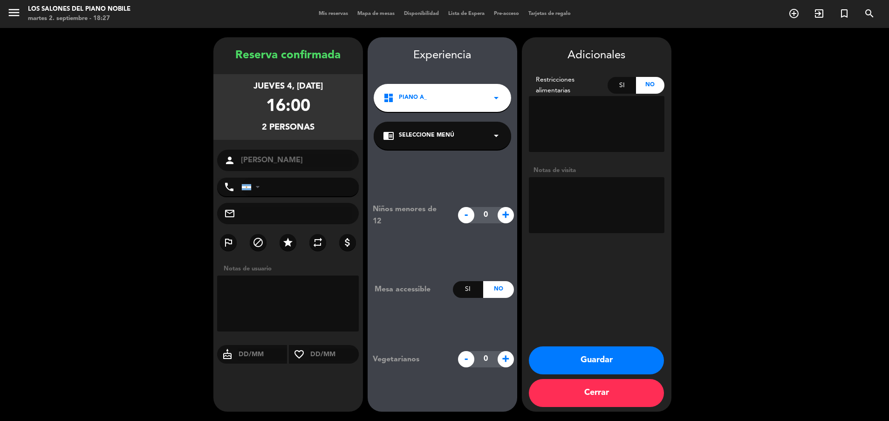
paste textarea "Código: H6UEVF34"
type textarea "Código: H6UEVF34"
click at [556, 358] on button "Guardar" at bounding box center [596, 360] width 135 height 28
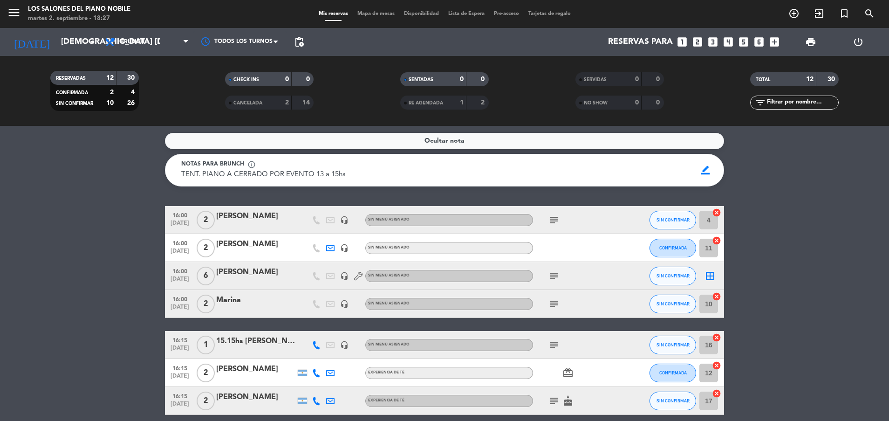
click at [698, 41] on icon "looks_two" at bounding box center [698, 42] width 12 height 12
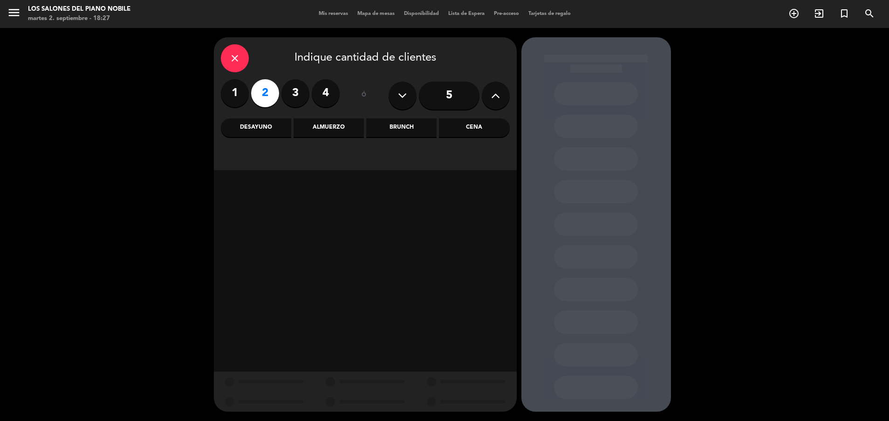
click at [404, 100] on icon at bounding box center [402, 96] width 9 height 14
click at [400, 132] on div "Brunch" at bounding box center [401, 127] width 70 height 19
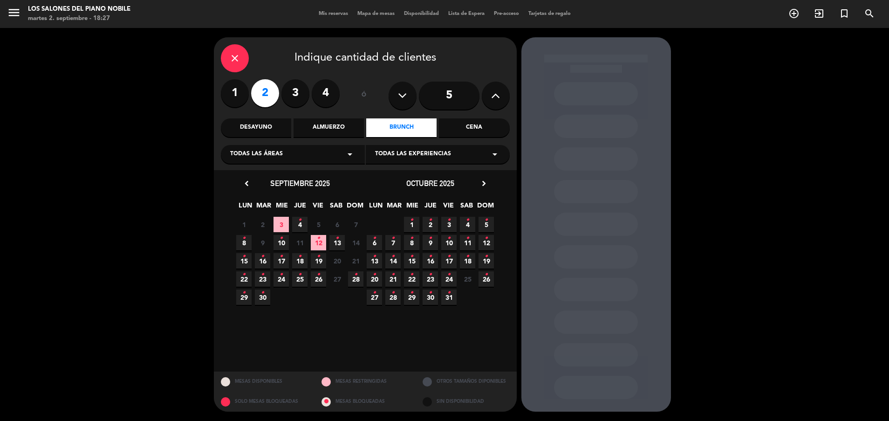
click at [298, 224] on icon "•" at bounding box center [299, 220] width 3 height 15
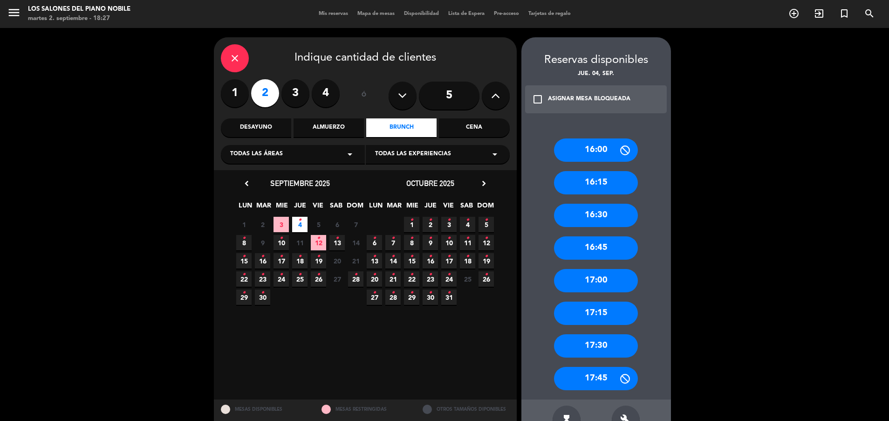
click at [608, 145] on div "16:00" at bounding box center [596, 149] width 84 height 23
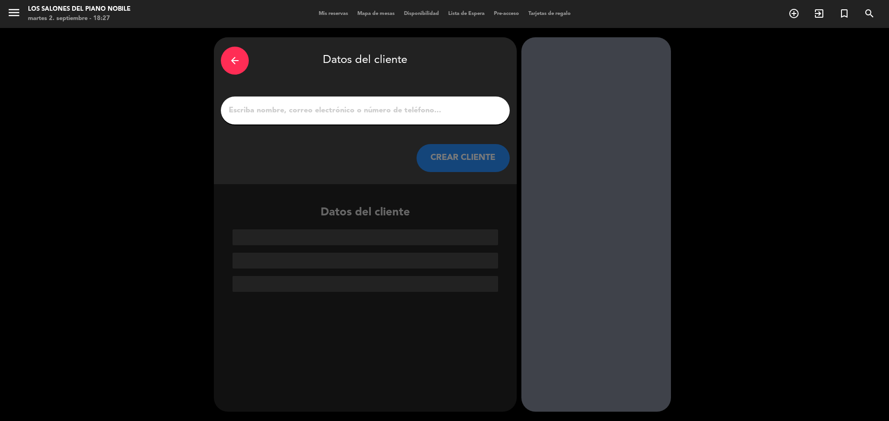
click at [463, 113] on input "1" at bounding box center [365, 110] width 275 height 13
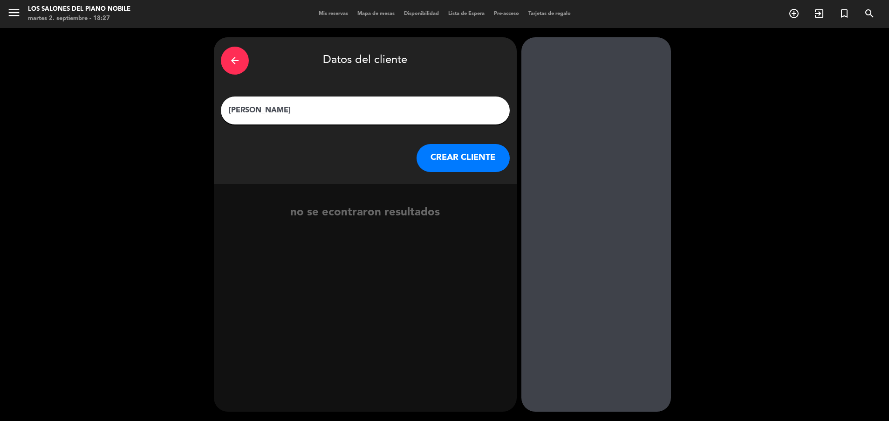
type input "[PERSON_NAME]"
click at [449, 160] on button "CREAR CLIENTE" at bounding box center [463, 158] width 93 height 28
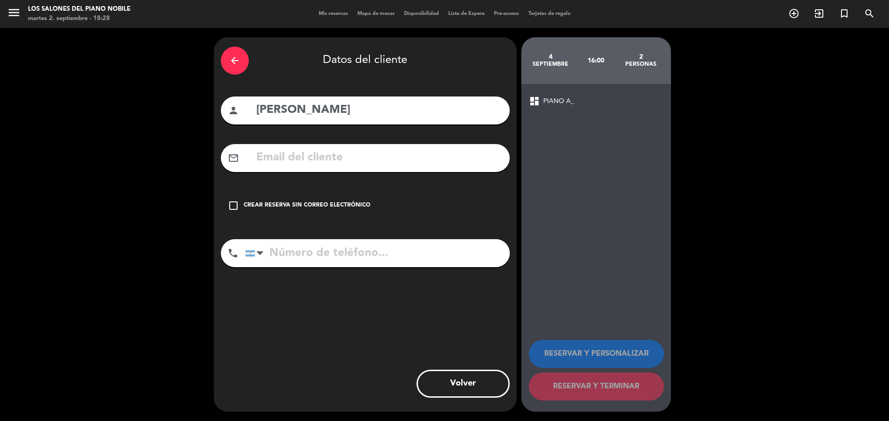
click at [317, 197] on div "check_box_outline_blank Crear reserva sin correo electrónico" at bounding box center [365, 206] width 289 height 28
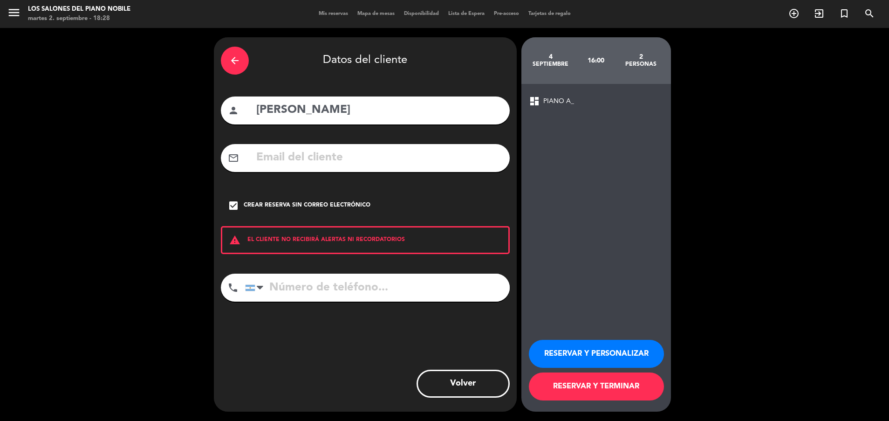
click at [571, 350] on button "RESERVAR Y PERSONALIZAR" at bounding box center [596, 354] width 135 height 28
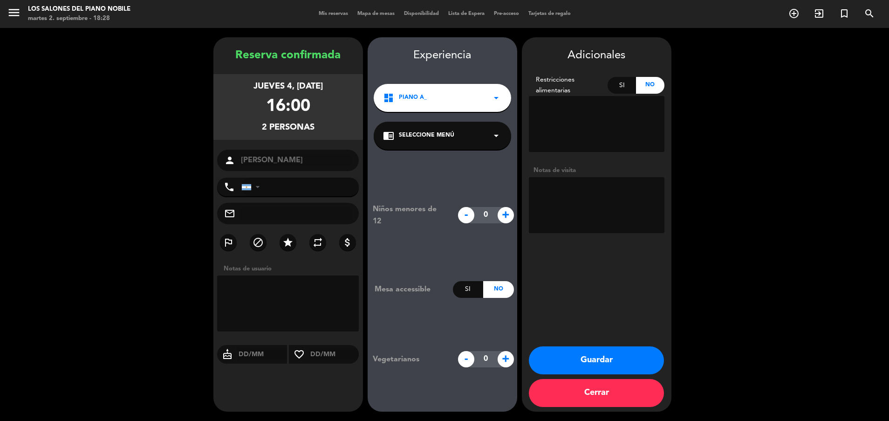
click at [600, 184] on textarea at bounding box center [597, 205] width 136 height 56
paste textarea "Código: ZP6B64QI"
type textarea "Código: ZP6B64QI"
click at [581, 356] on button "Guardar" at bounding box center [596, 360] width 135 height 28
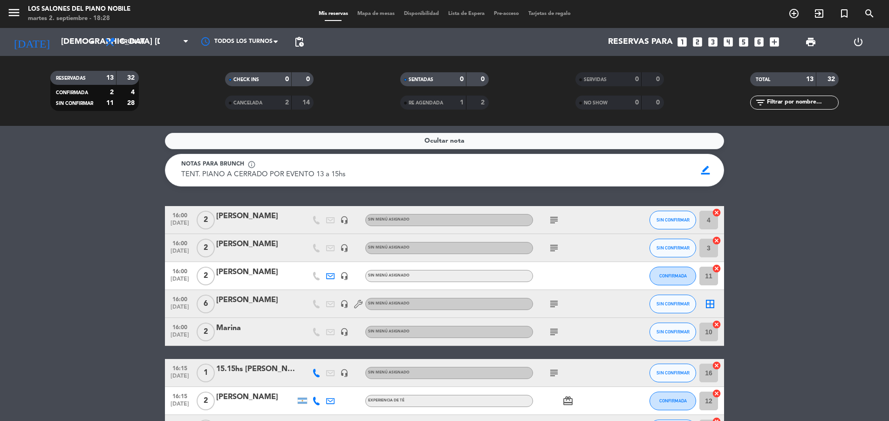
click at [344, 275] on icon "headset_mic" at bounding box center [344, 276] width 8 height 8
drag, startPoint x: 344, startPoint y: 275, endPoint x: 235, endPoint y: 269, distance: 108.3
click at [235, 269] on div "[PERSON_NAME]" at bounding box center [255, 272] width 79 height 12
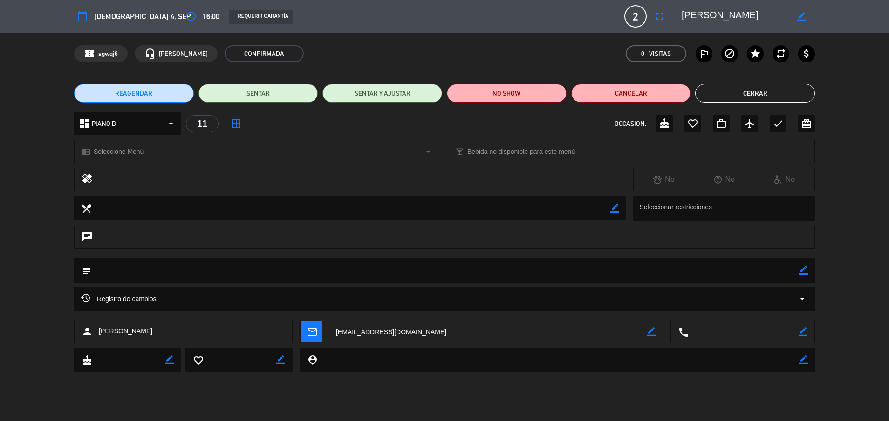
click at [805, 270] on icon "border_color" at bounding box center [803, 270] width 9 height 9
click at [708, 265] on textarea at bounding box center [445, 270] width 708 height 24
paste textarea "Código: DGVMXRG8"
type textarea "Código: DGVMXRG8"
click at [804, 269] on icon at bounding box center [803, 270] width 9 height 9
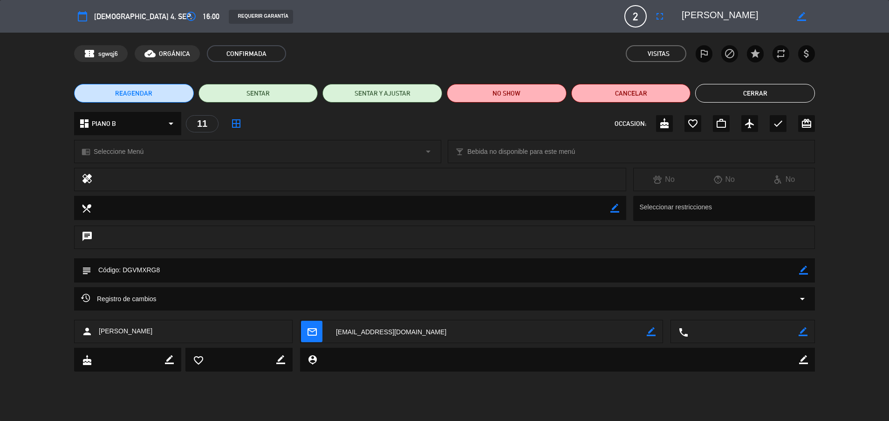
click at [750, 95] on button "Cerrar" at bounding box center [755, 93] width 120 height 19
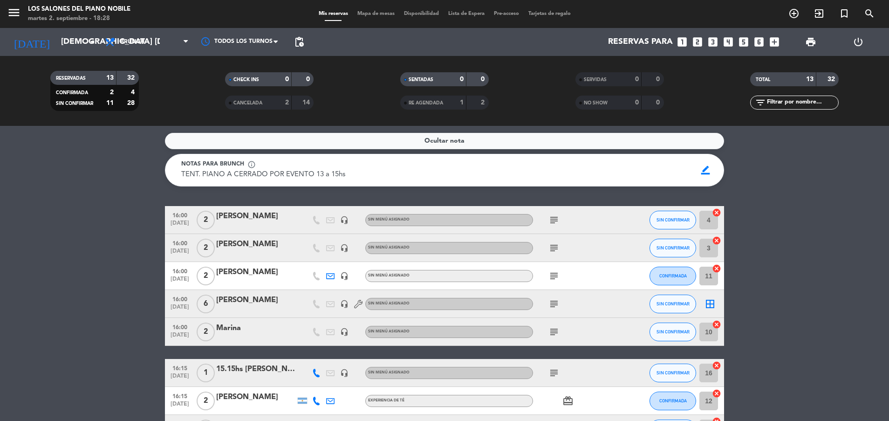
click at [550, 305] on icon "subject" at bounding box center [554, 303] width 11 height 11
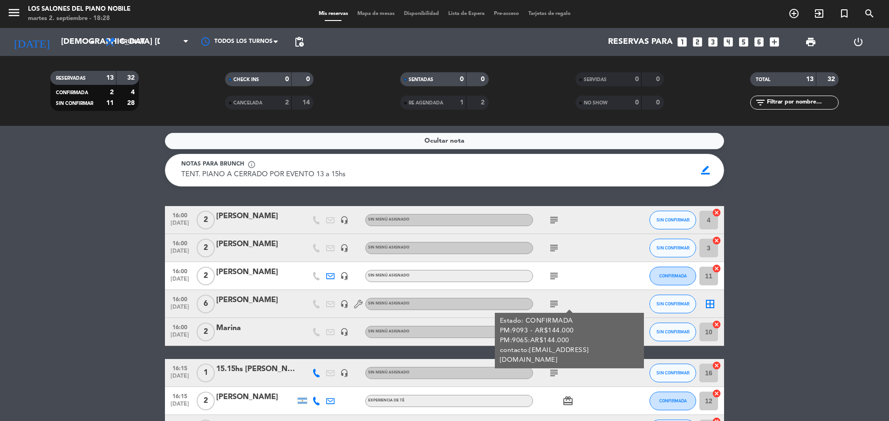
click at [550, 305] on icon "subject" at bounding box center [554, 303] width 11 height 11
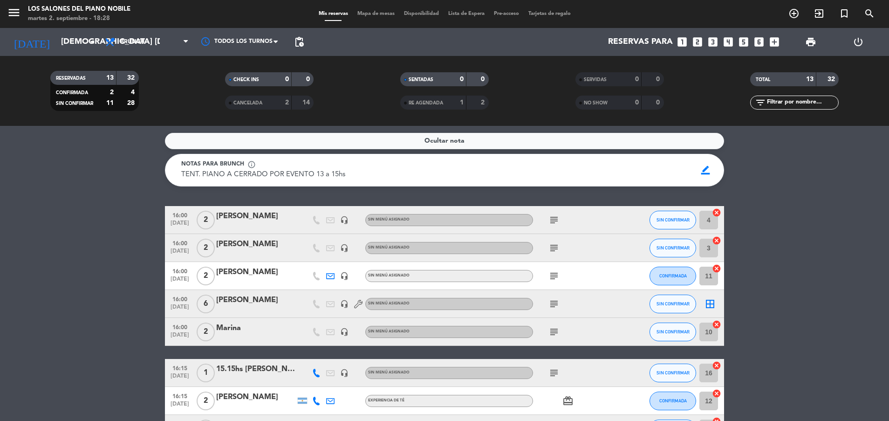
click at [553, 330] on icon "subject" at bounding box center [554, 331] width 11 height 11
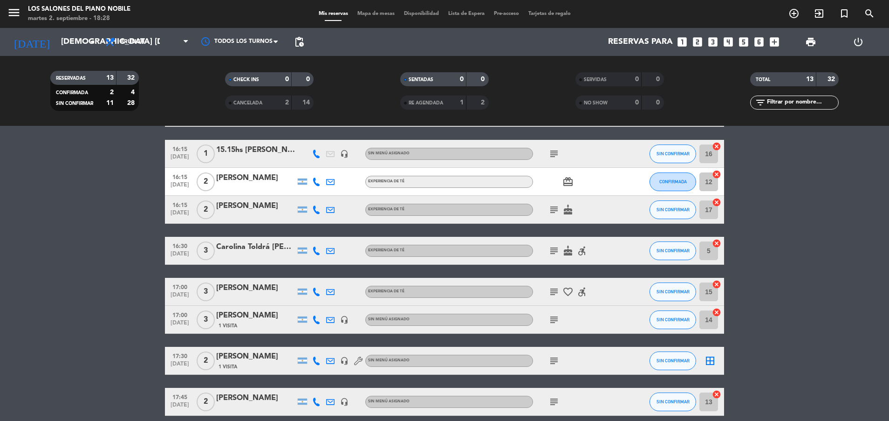
scroll to position [261, 0]
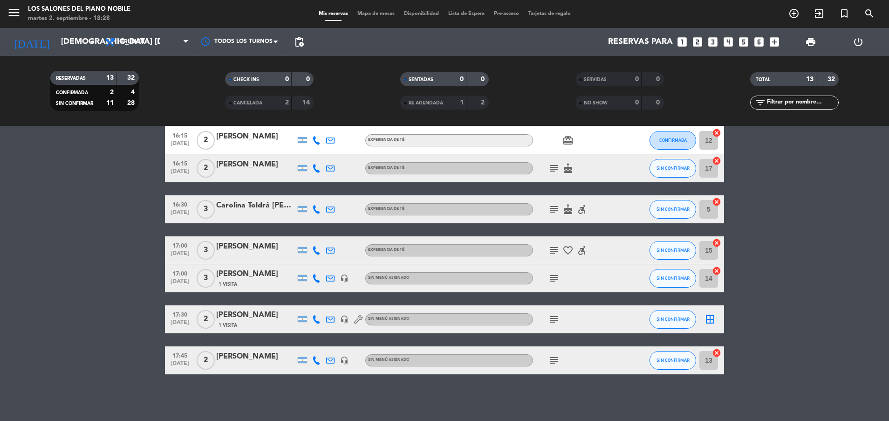
click at [553, 316] on icon "subject" at bounding box center [554, 319] width 11 height 11
click at [698, 37] on icon "looks_two" at bounding box center [698, 42] width 12 height 12
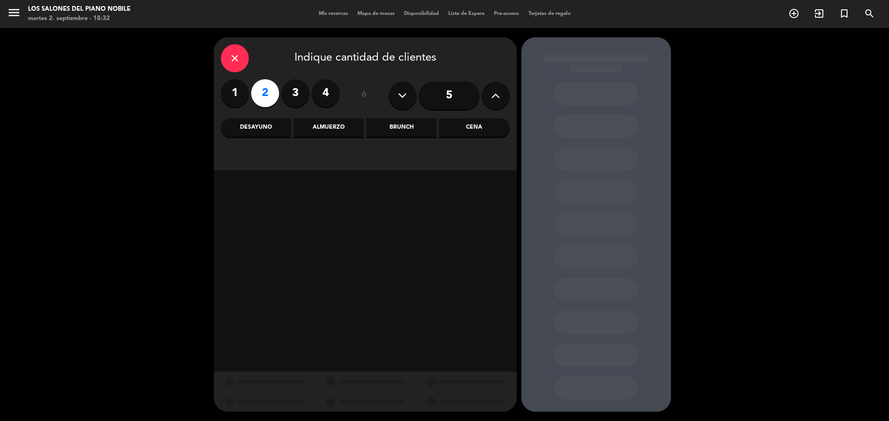
click at [402, 125] on div "Brunch" at bounding box center [401, 127] width 70 height 19
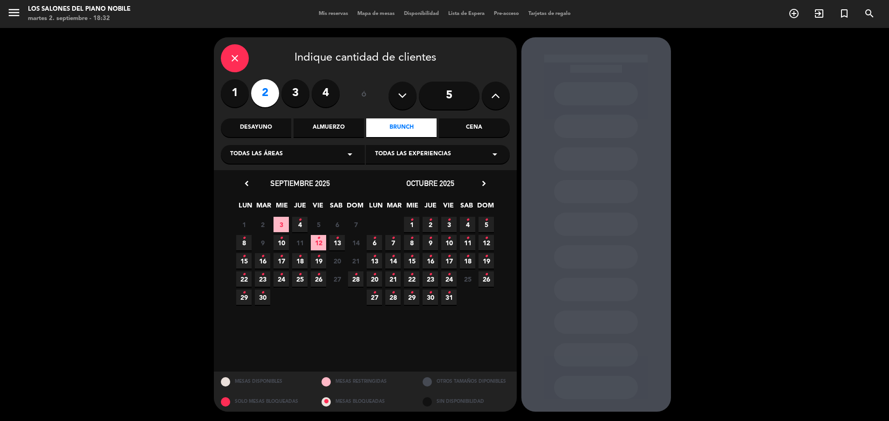
click at [298, 219] on icon "•" at bounding box center [299, 220] width 3 height 15
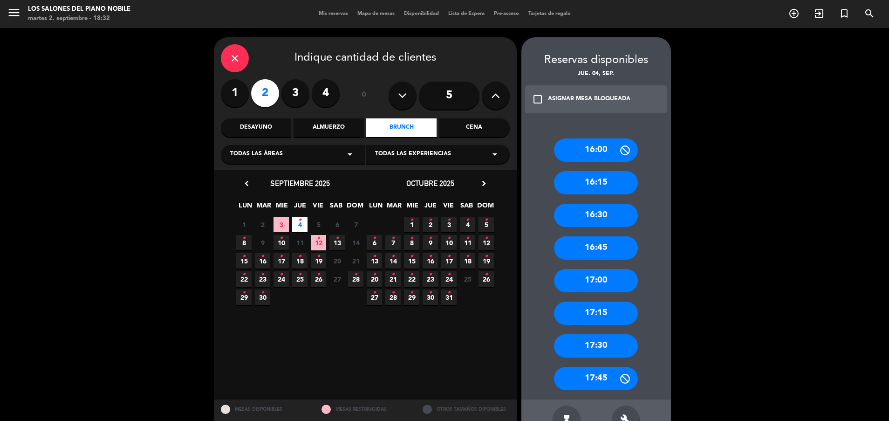
click at [588, 347] on div "17:30" at bounding box center [596, 345] width 84 height 23
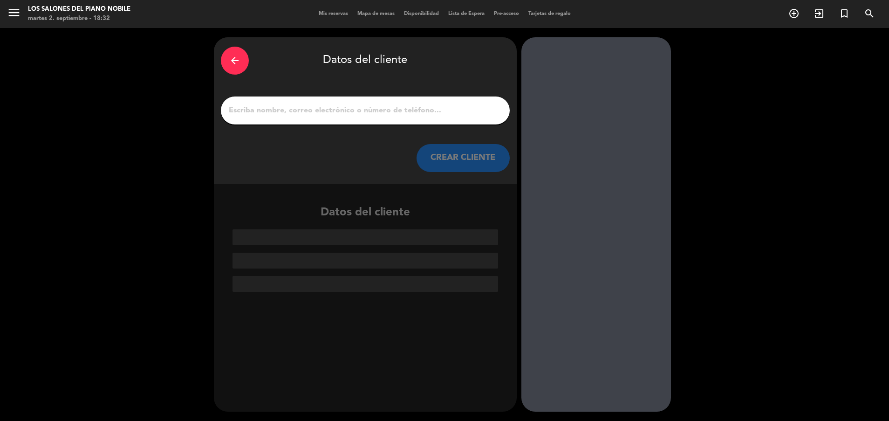
click at [400, 112] on input "1" at bounding box center [365, 110] width 275 height 13
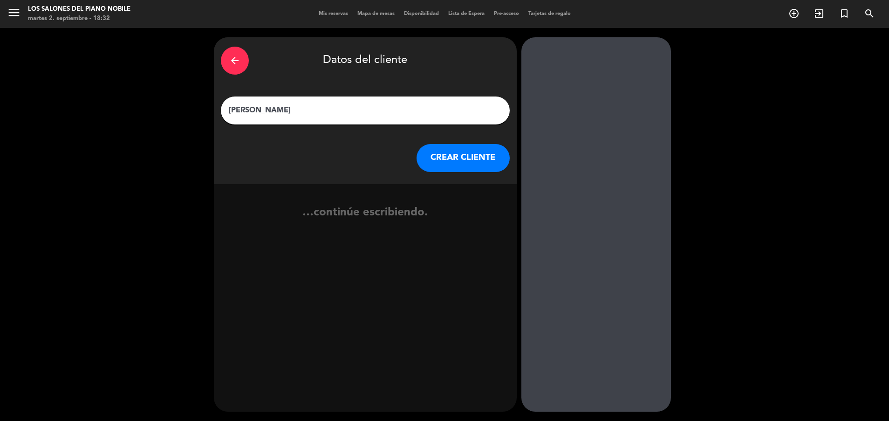
type input "[PERSON_NAME]"
click at [461, 163] on button "CREAR CLIENTE" at bounding box center [463, 158] width 93 height 28
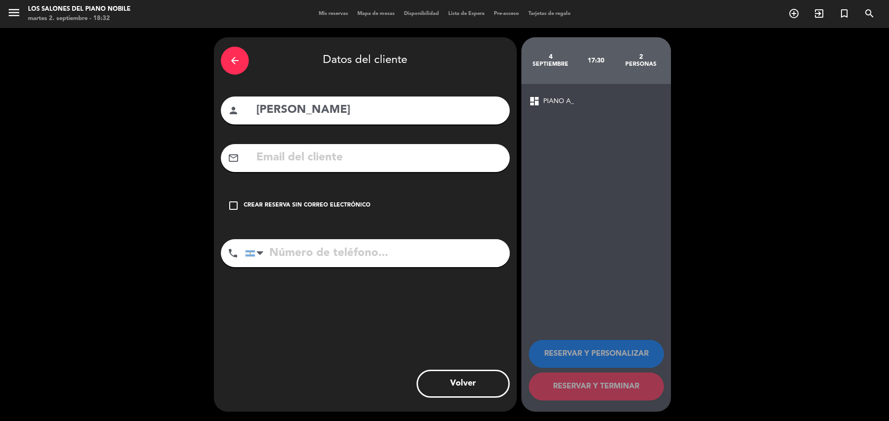
click at [327, 203] on div "Crear reserva sin correo electrónico" at bounding box center [307, 205] width 127 height 9
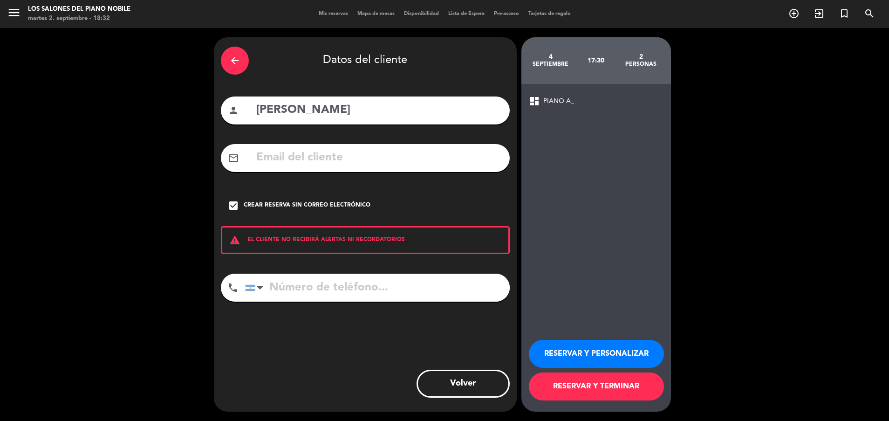
click at [574, 350] on button "RESERVAR Y PERSONALIZAR" at bounding box center [596, 354] width 135 height 28
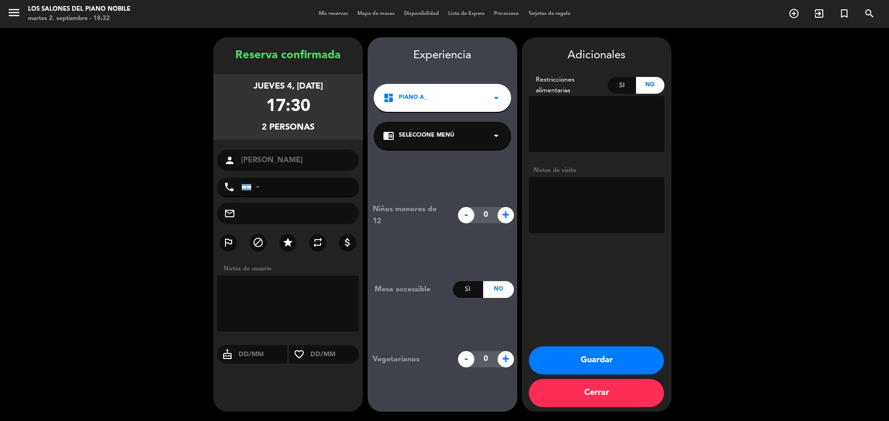
click at [582, 196] on textarea at bounding box center [597, 205] width 136 height 56
paste textarea "Código: PI5SUCFA"
type textarea "Código: PI5SUCFA"
click at [557, 354] on button "Guardar" at bounding box center [596, 360] width 135 height 28
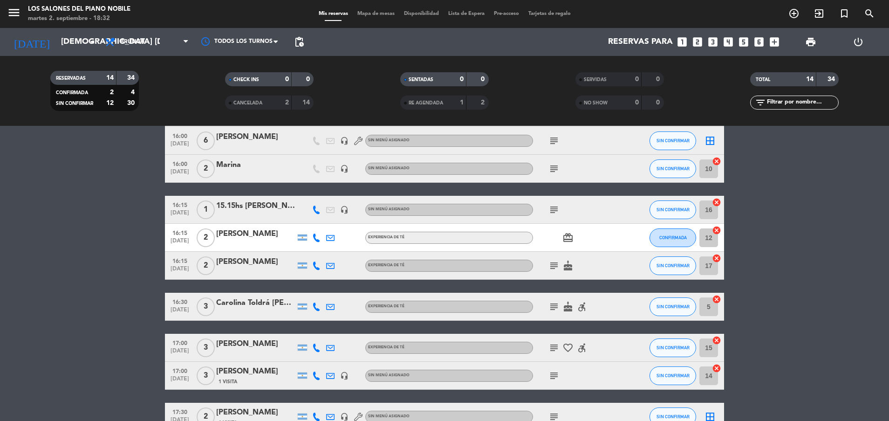
scroll to position [172, 0]
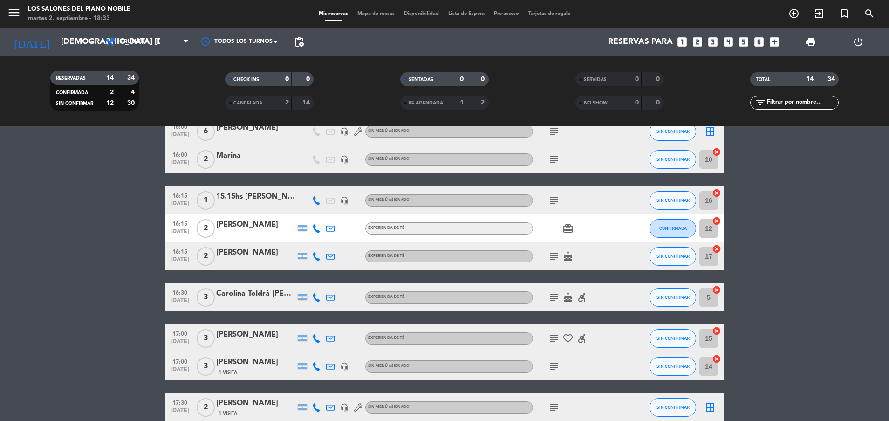
click at [697, 38] on icon "looks_two" at bounding box center [698, 42] width 12 height 12
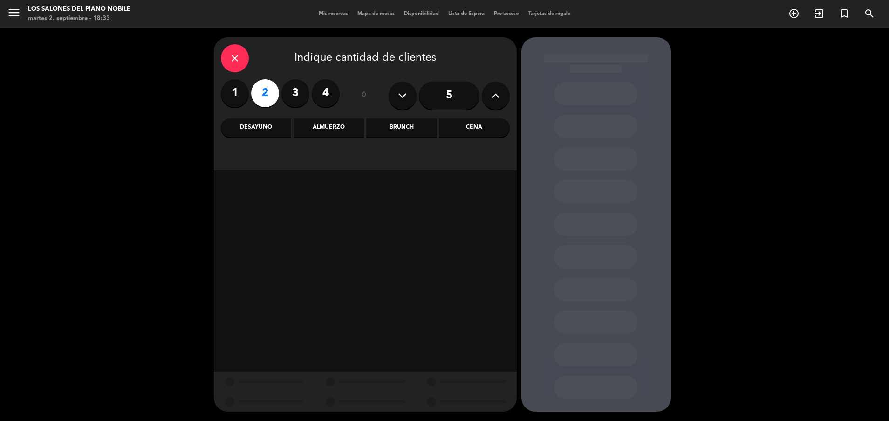
click at [418, 127] on div "Brunch" at bounding box center [401, 127] width 70 height 19
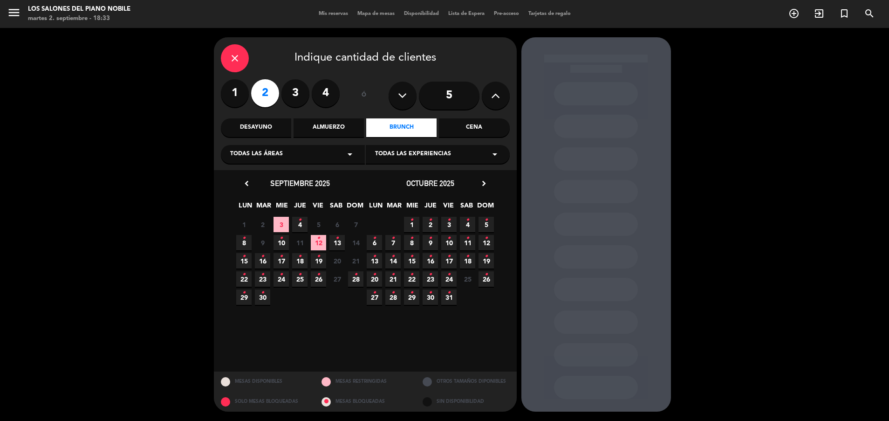
click at [301, 222] on icon "•" at bounding box center [299, 220] width 3 height 15
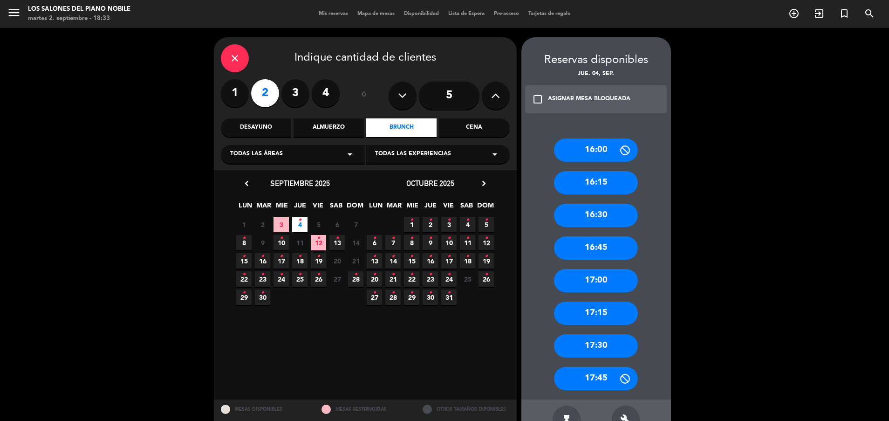
scroll to position [28, 0]
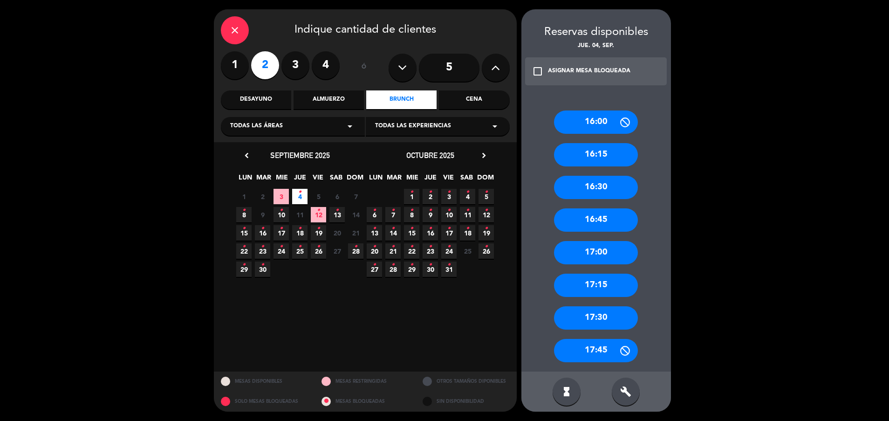
click at [596, 317] on div "17:30" at bounding box center [596, 317] width 84 height 23
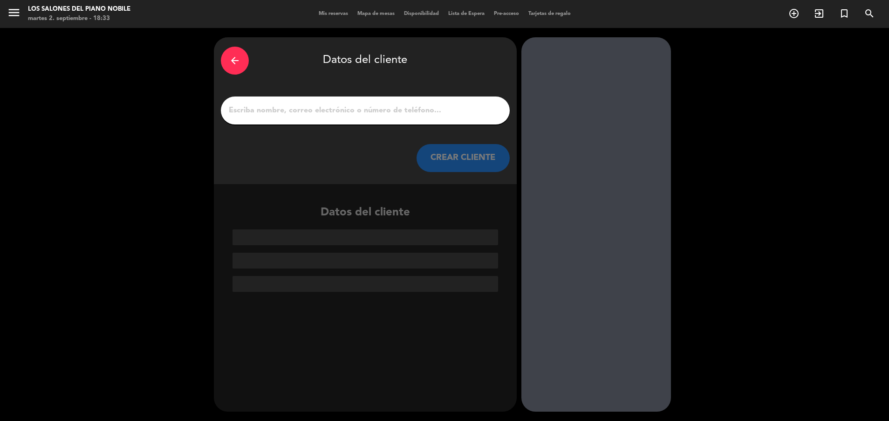
click at [371, 106] on input "1" at bounding box center [365, 110] width 275 height 13
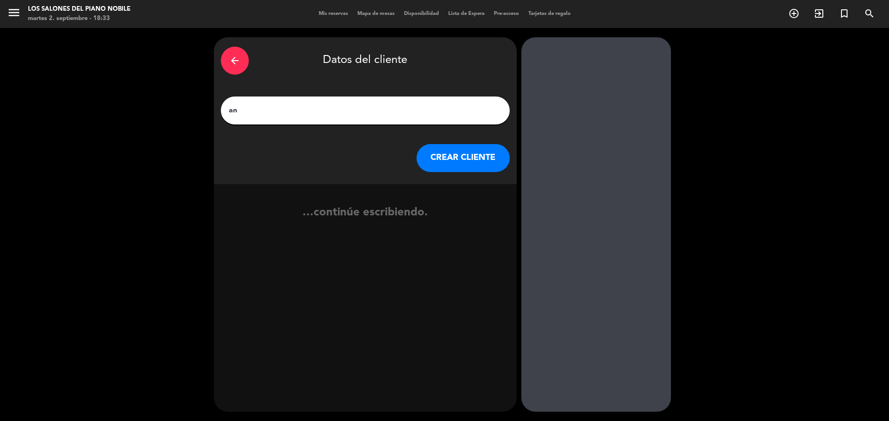
type input "a"
type input "[PERSON_NAME]"
click at [458, 159] on button "CREAR CLIENTE" at bounding box center [463, 158] width 93 height 28
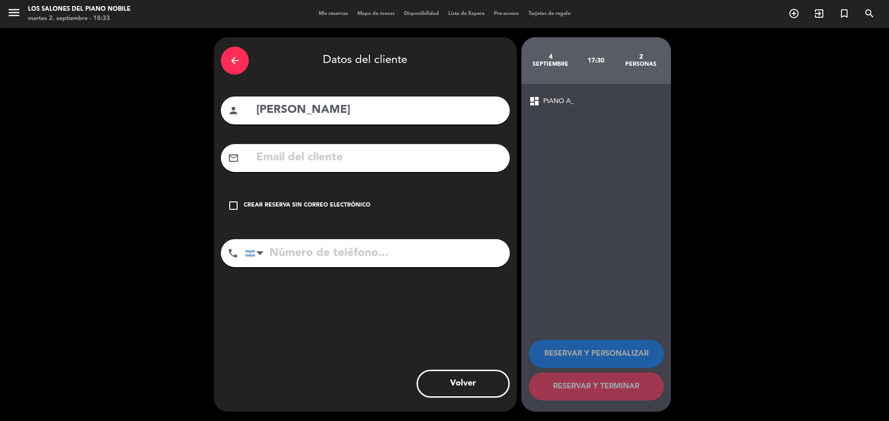
click at [314, 201] on div "Crear reserva sin correo electrónico" at bounding box center [307, 205] width 127 height 9
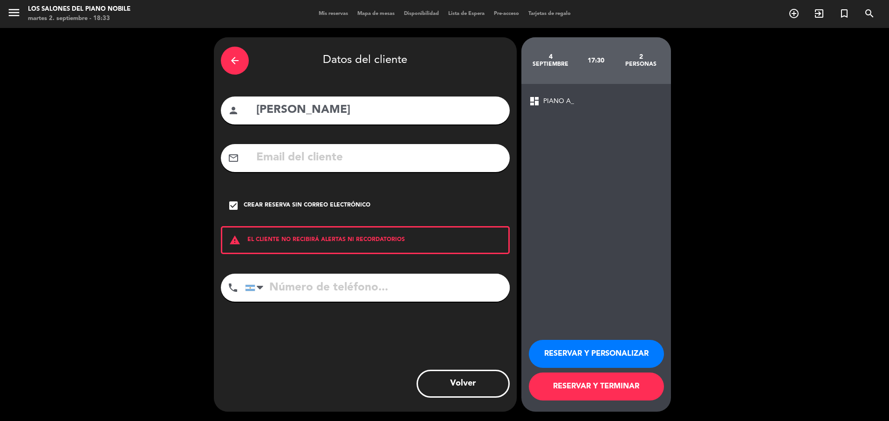
click at [574, 345] on button "RESERVAR Y PERSONALIZAR" at bounding box center [596, 354] width 135 height 28
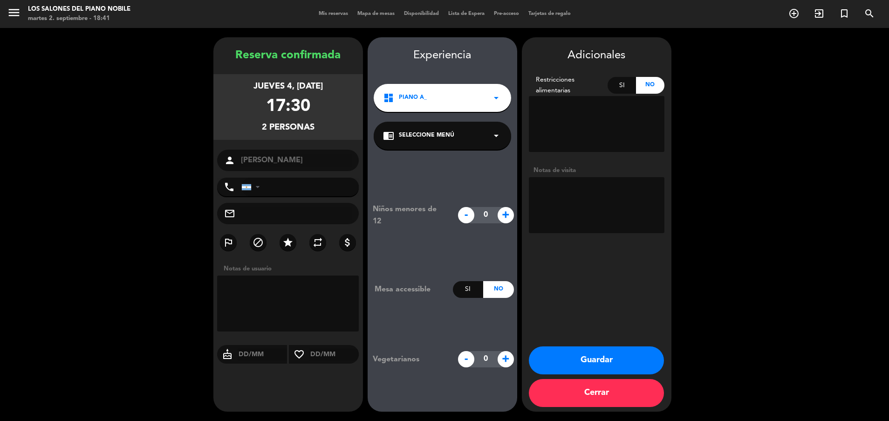
click at [589, 202] on textarea at bounding box center [597, 205] width 136 height 56
paste textarea "Código: APQ3RPEH"
type textarea "Código: APQ3RPEH"
click at [568, 353] on button "Guardar" at bounding box center [596, 360] width 135 height 28
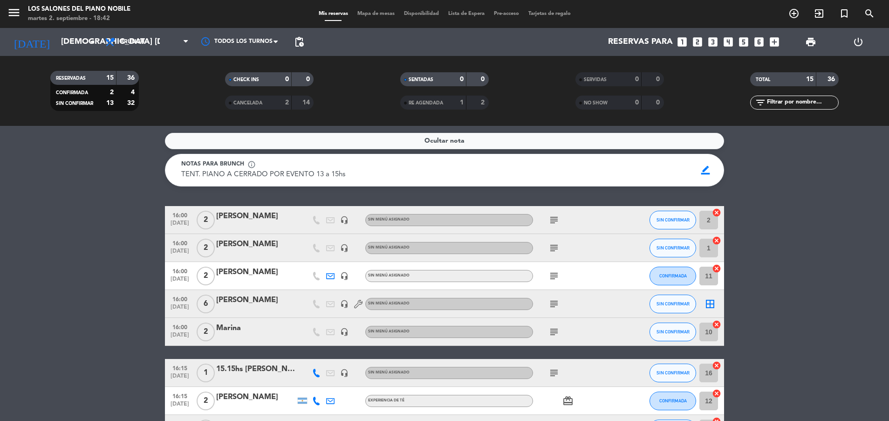
scroll to position [316, 0]
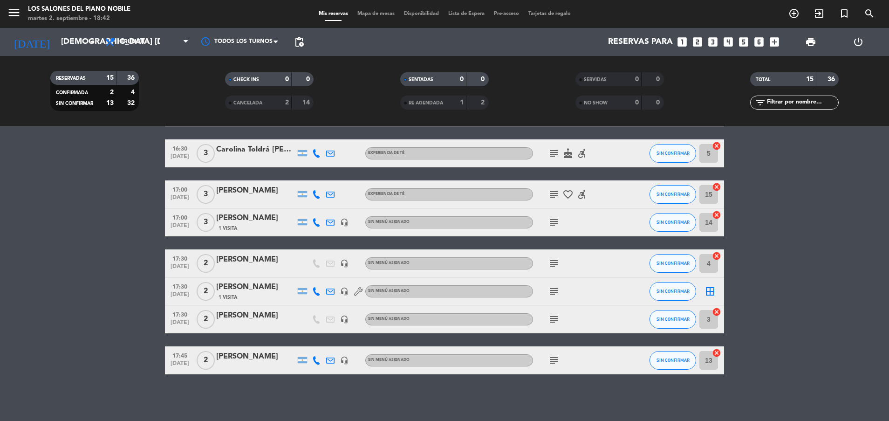
click at [554, 359] on icon "subject" at bounding box center [554, 360] width 11 height 11
click at [98, 268] on bookings-row "16:00 [DATE] 2 [PERSON_NAME] headset_mic Sin menú asignado subject SIN CONFIRMA…" at bounding box center [444, 132] width 889 height 485
click at [553, 288] on icon "subject" at bounding box center [554, 291] width 11 height 11
click at [253, 286] on div "[PERSON_NAME]" at bounding box center [255, 287] width 79 height 12
